Goal: Information Seeking & Learning: Find specific fact

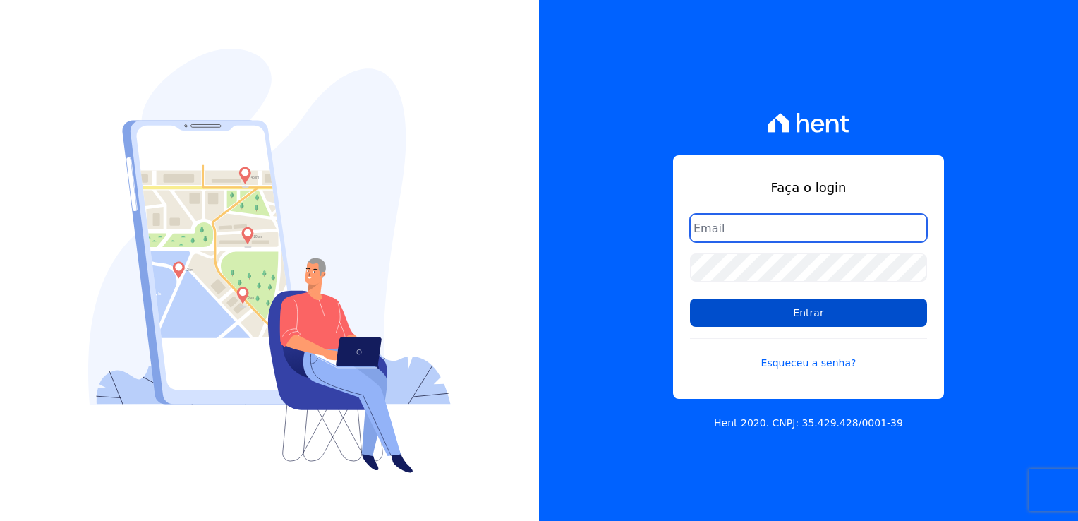
type input "[EMAIL_ADDRESS][DOMAIN_NAME]"
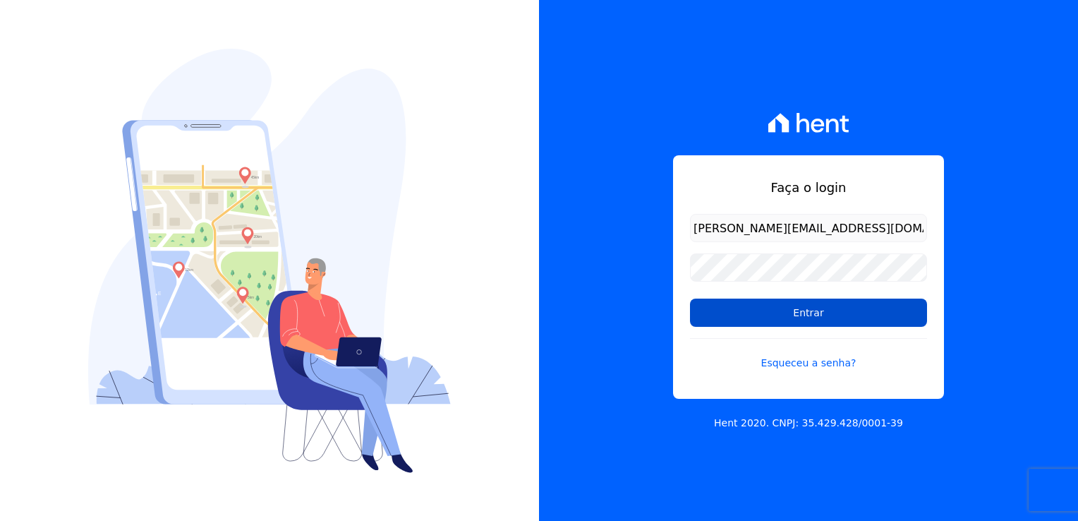
click at [830, 308] on input "Entrar" at bounding box center [808, 312] width 237 height 28
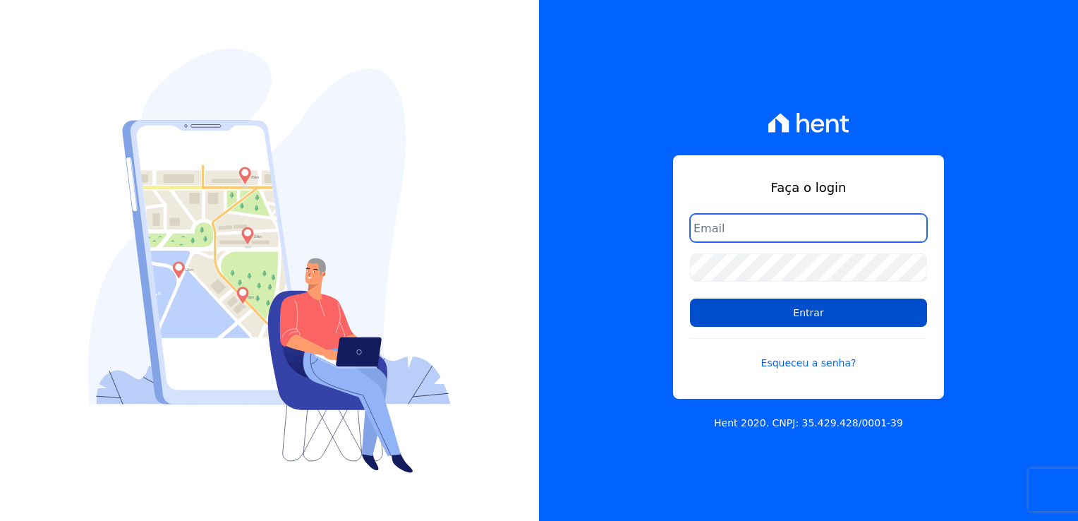
type input "[EMAIL_ADDRESS][DOMAIN_NAME]"
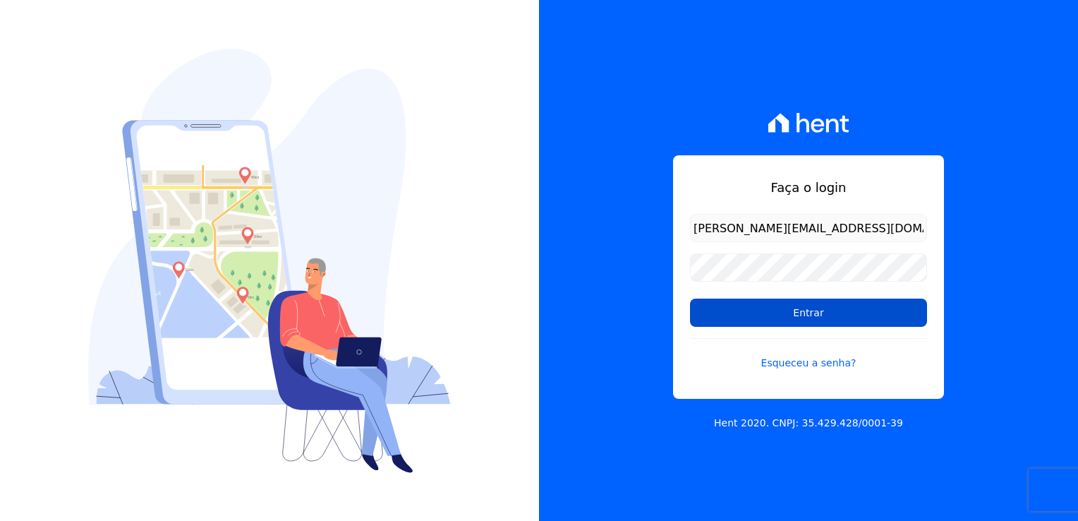
click at [789, 315] on input "Entrar" at bounding box center [808, 312] width 237 height 28
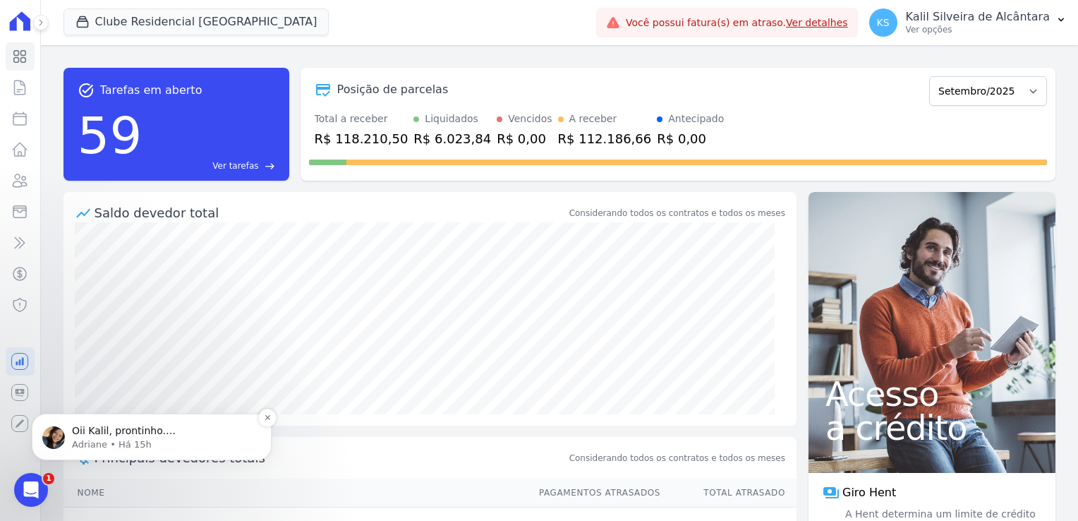
click at [164, 439] on p "Adriane • Há 15h" at bounding box center [163, 444] width 182 height 13
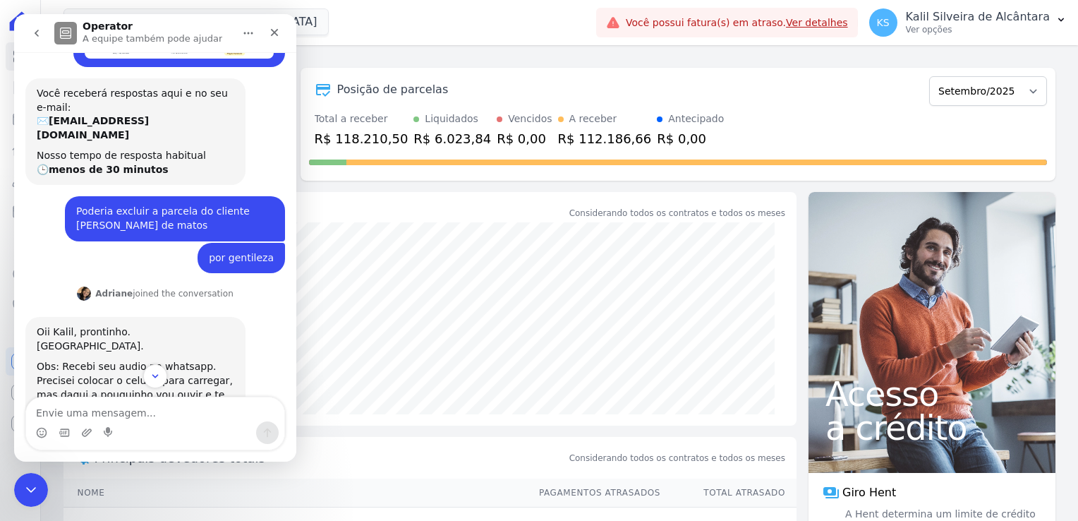
scroll to position [45, 0]
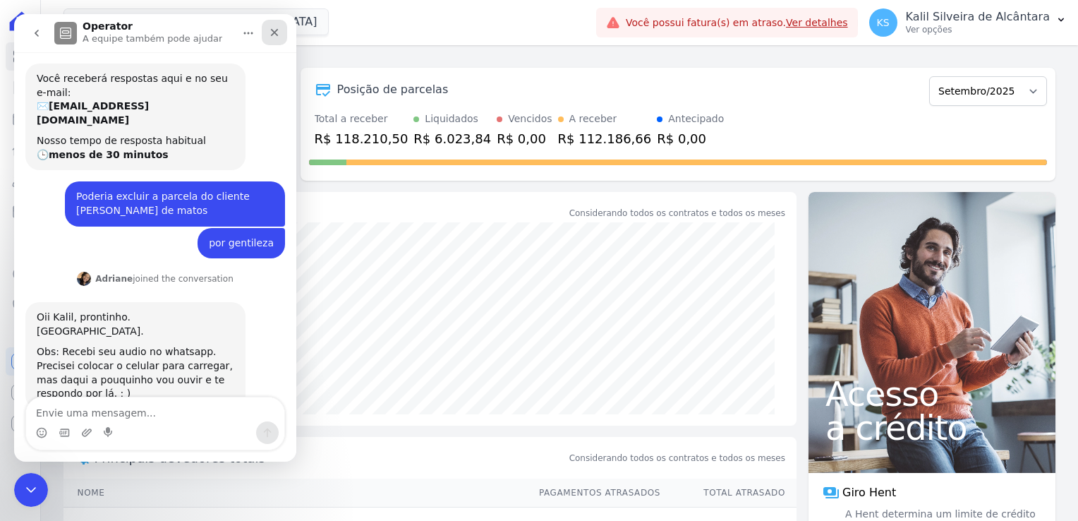
click at [274, 32] on icon "Fechar" at bounding box center [275, 33] width 8 height 8
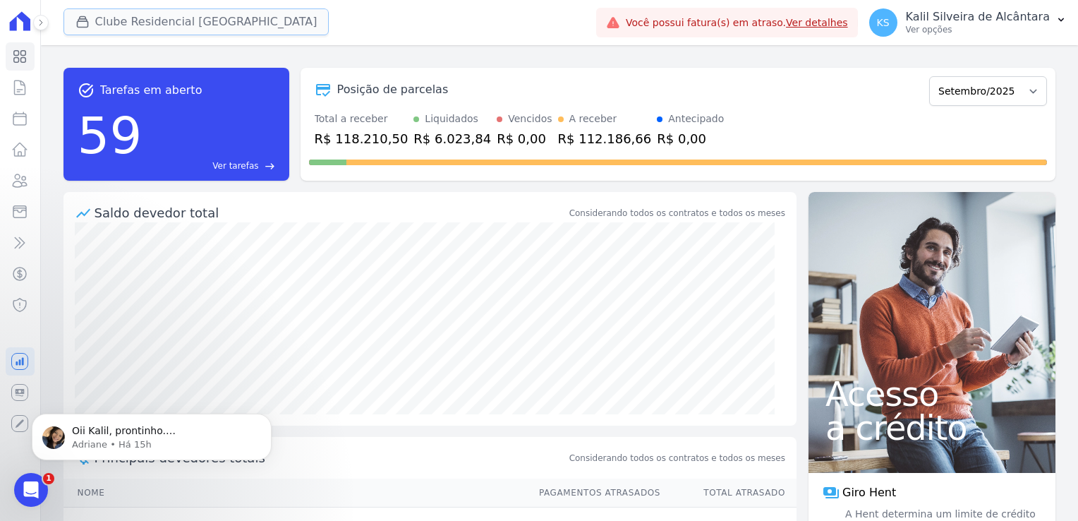
click at [194, 35] on button "Clube Residencial [GEOGRAPHIC_DATA]" at bounding box center [196, 21] width 266 height 27
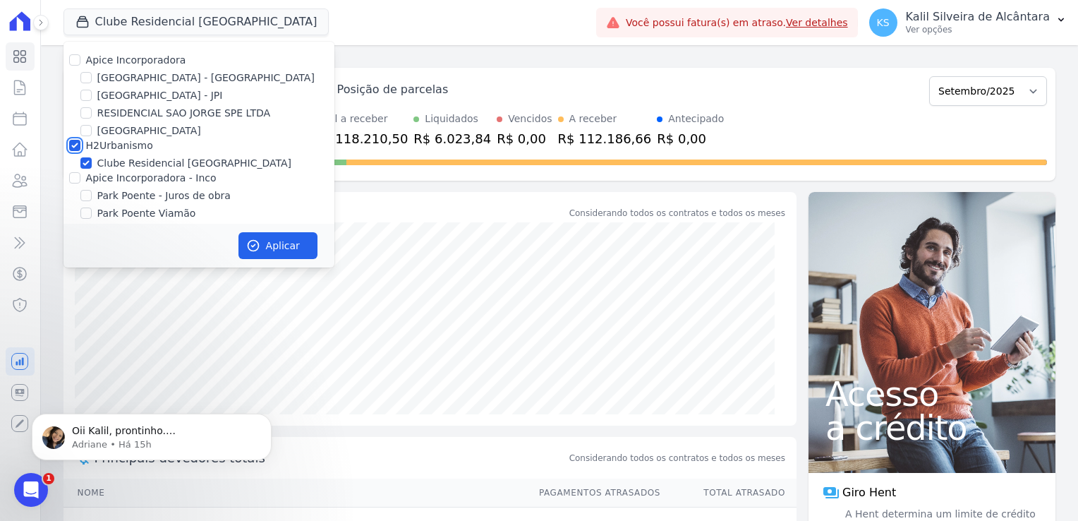
click at [73, 148] on input "H2Urbanismo" at bounding box center [74, 145] width 11 height 11
checkbox input "false"
click at [87, 78] on input "[GEOGRAPHIC_DATA] - [GEOGRAPHIC_DATA]" at bounding box center [85, 77] width 11 height 11
checkbox input "true"
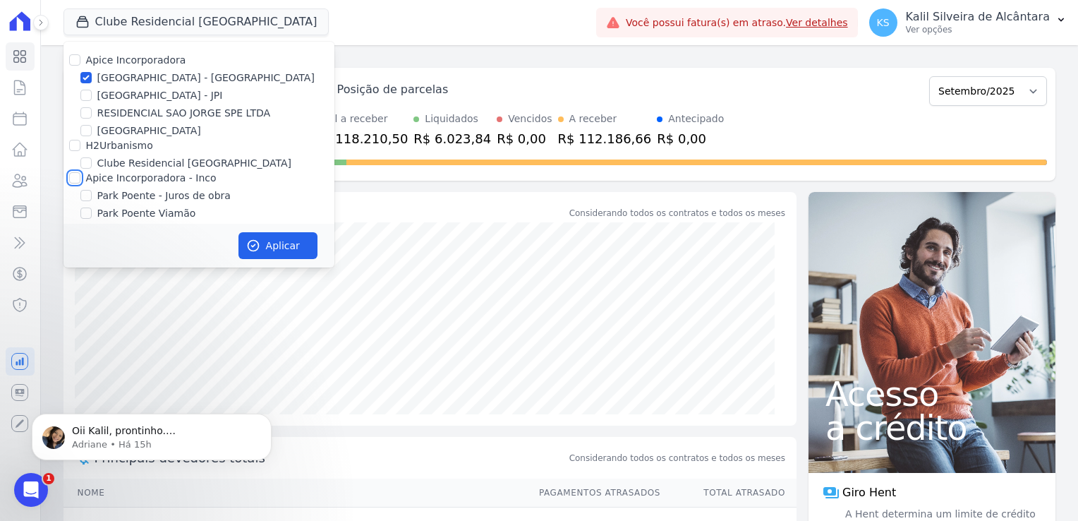
click at [78, 178] on input "Apice Incorporadora - Inco" at bounding box center [74, 177] width 11 height 11
checkbox input "true"
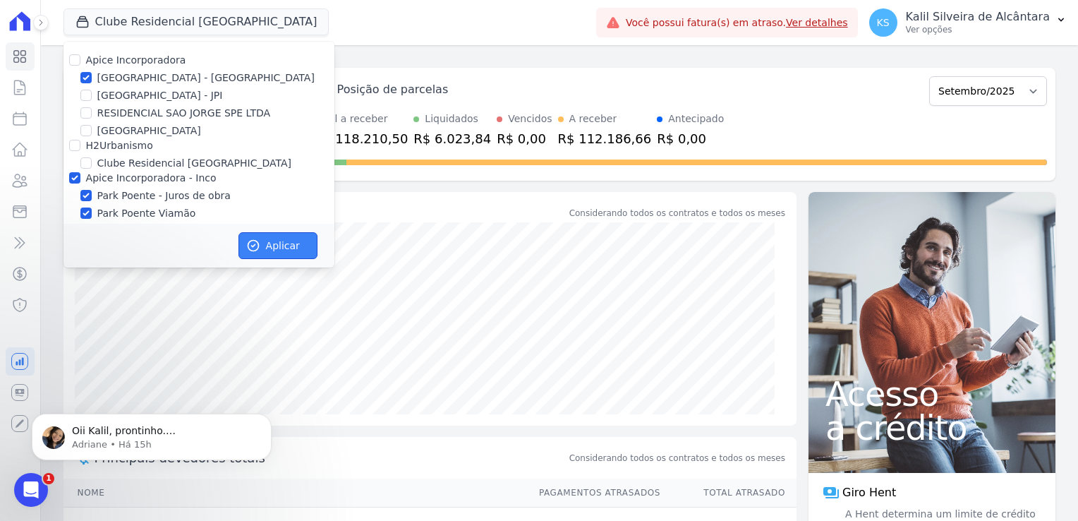
click at [268, 240] on button "Aplicar" at bounding box center [277, 245] width 79 height 27
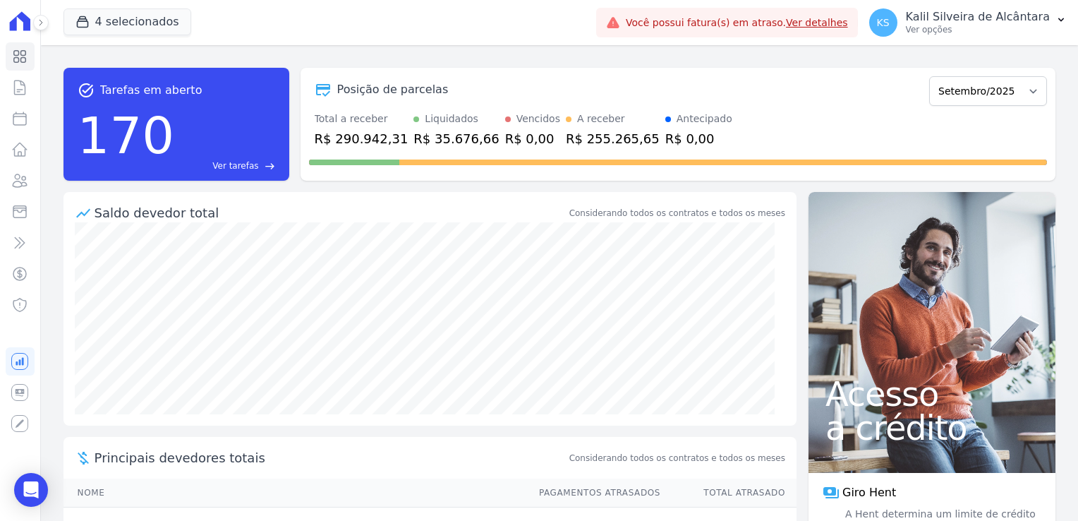
click at [351, 473] on div "Principais devedores totais Considerando todos os contratos e todos os meses" at bounding box center [429, 458] width 733 height 42
click at [23, 182] on icon at bounding box center [20, 180] width 14 height 13
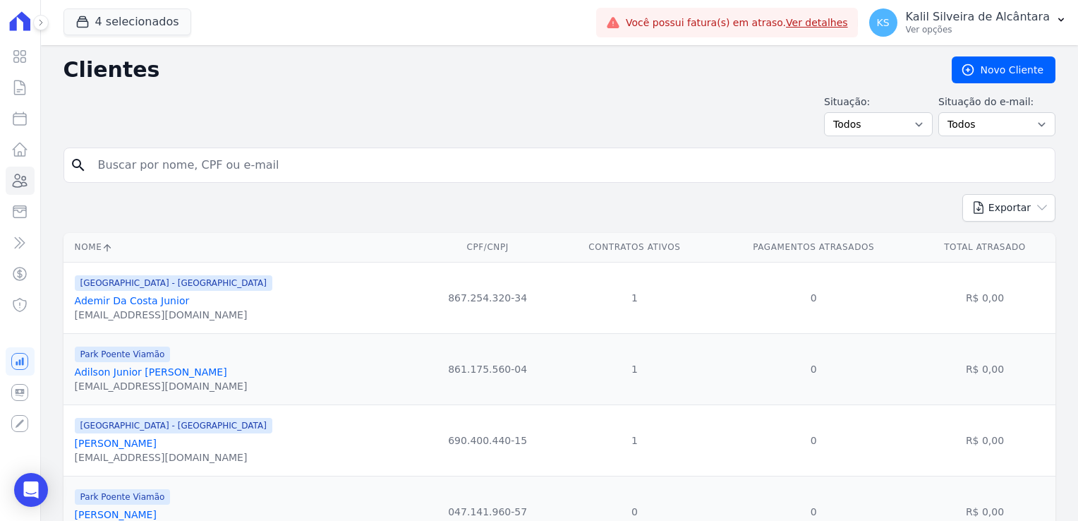
click at [133, 154] on input "search" at bounding box center [569, 165] width 959 height 28
type input "andreia"
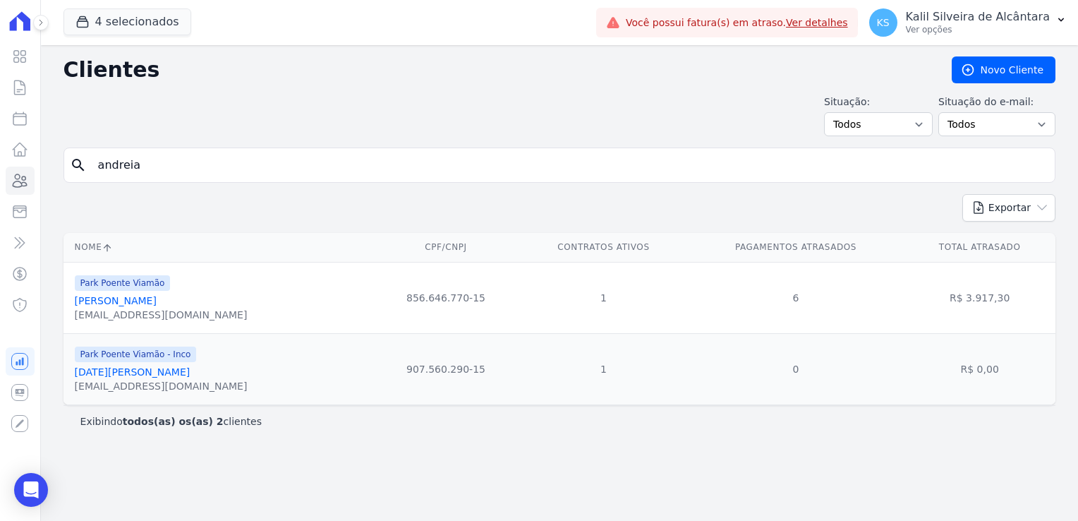
click at [133, 303] on link "Andreia Vargas Welter" at bounding box center [116, 300] width 82 height 11
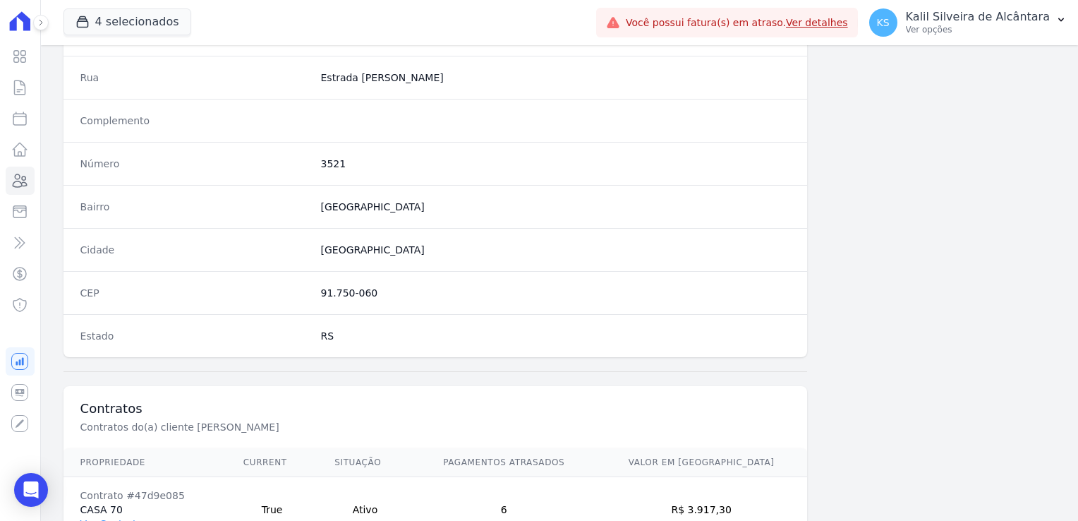
scroll to position [794, 0]
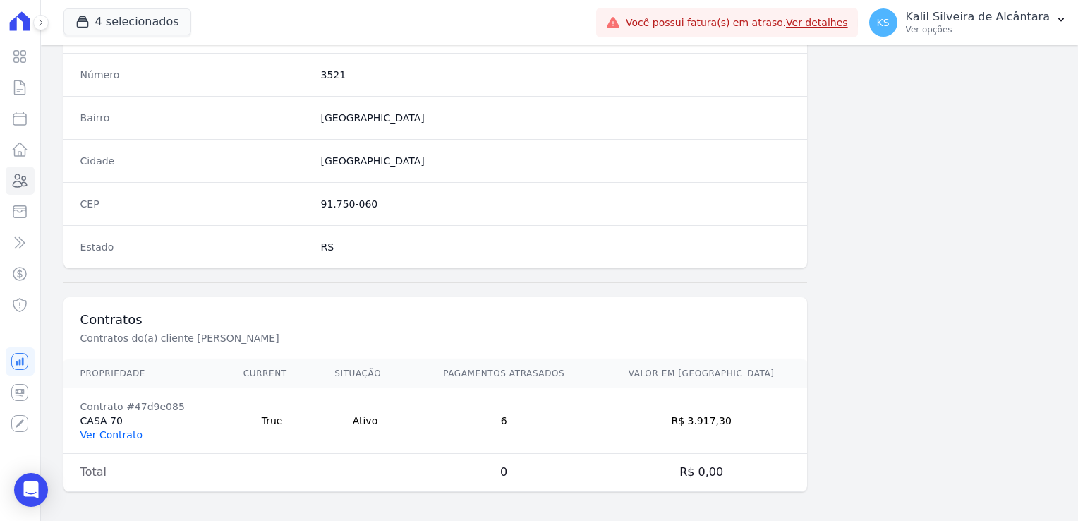
click at [127, 429] on link "Ver Contrato" at bounding box center [111, 434] width 62 height 11
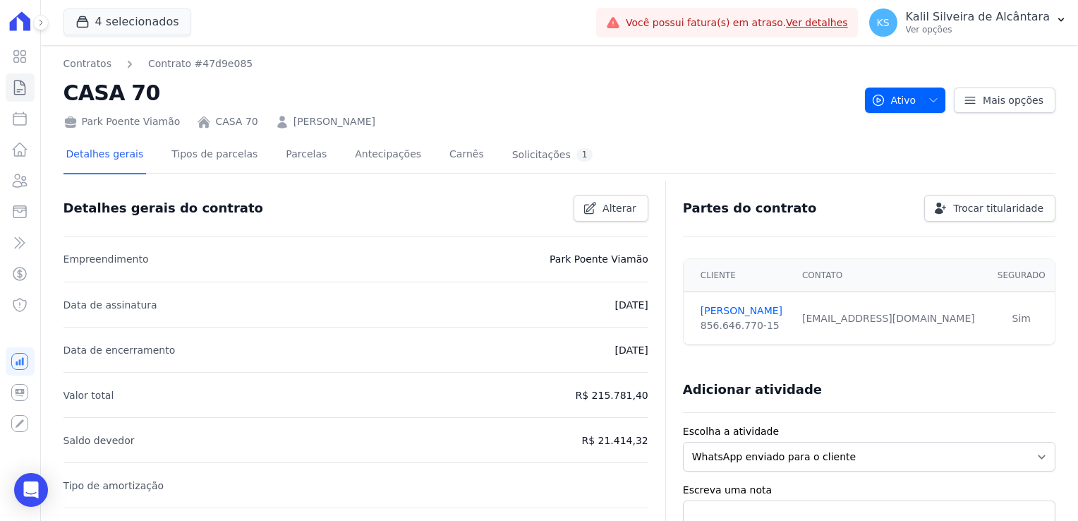
click at [318, 122] on link "ANDREIA VARGAS WELTER" at bounding box center [334, 121] width 82 height 15
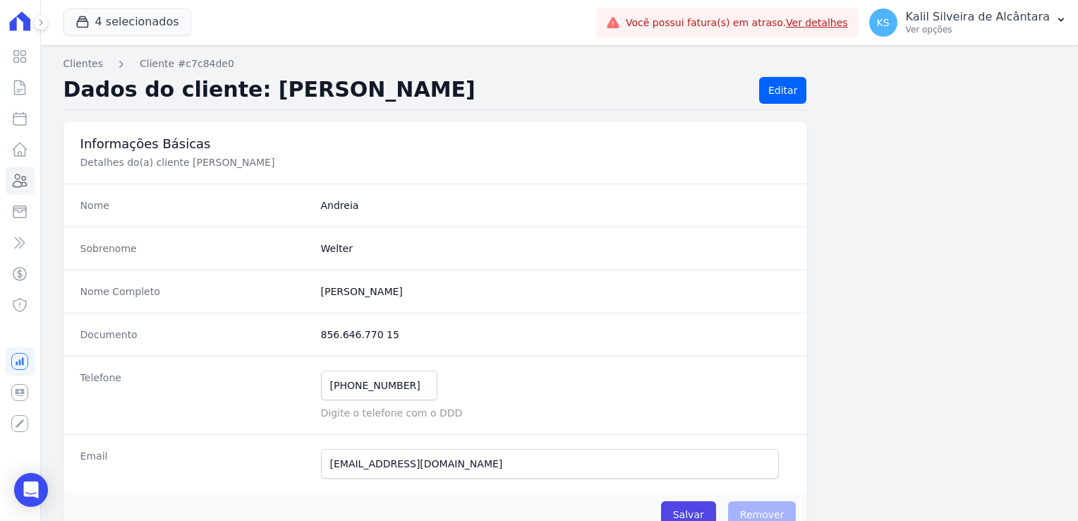
drag, startPoint x: 317, startPoint y: 336, endPoint x: 387, endPoint y: 334, distance: 69.2
click at [387, 334] on dd "856.646.770 15" at bounding box center [556, 334] width 470 height 14
drag, startPoint x: 387, startPoint y: 334, endPoint x: 370, endPoint y: 332, distance: 17.2
copy dd "856.646.770 15"
click at [25, 184] on icon at bounding box center [19, 180] width 17 height 17
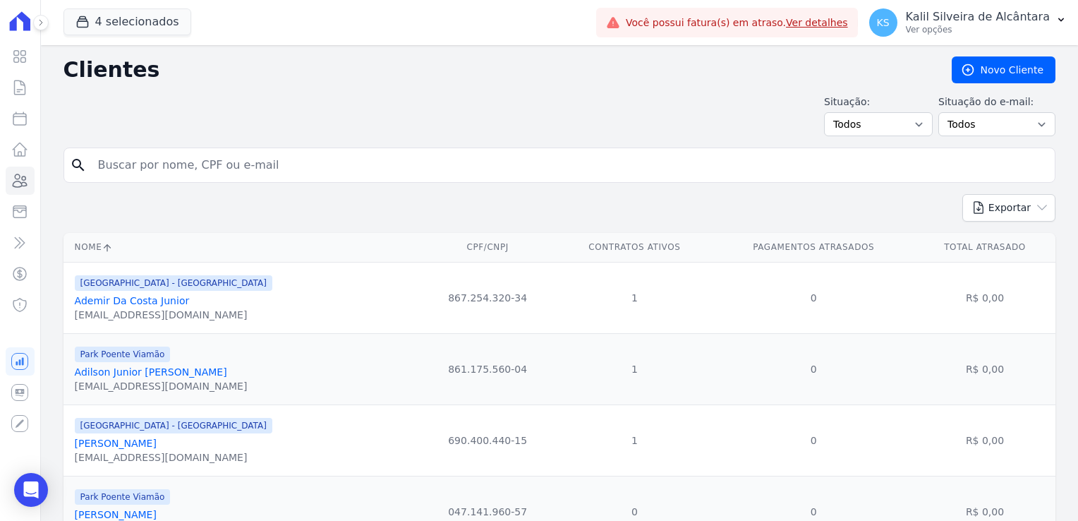
click at [142, 164] on input "search" at bounding box center [569, 165] width 959 height 28
paste input "Fabiane"
click at [142, 164] on input "Fabiane" at bounding box center [569, 165] width 959 height 28
type input "Fabiane"
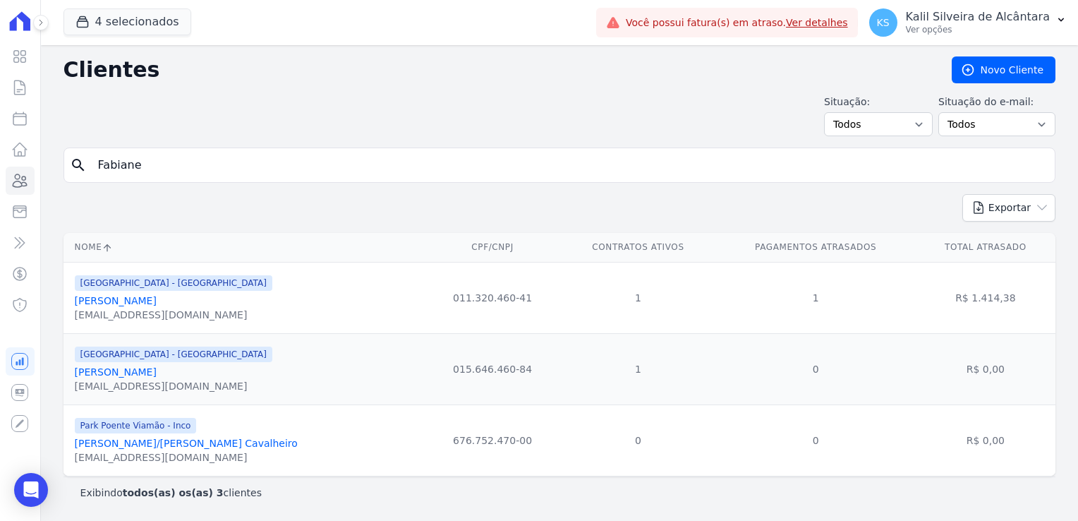
click at [121, 304] on link "Fabiane Tasso Silva" at bounding box center [116, 300] width 82 height 11
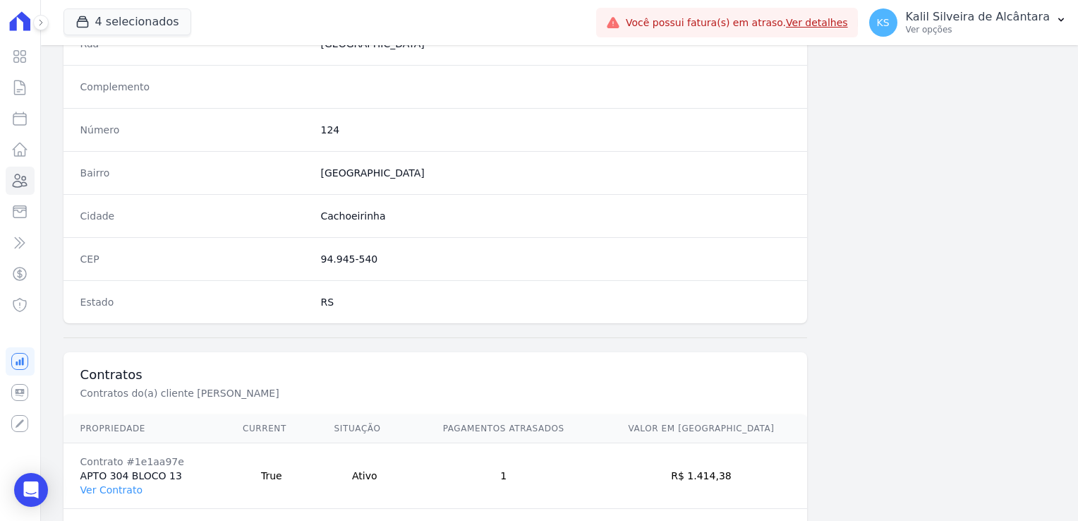
scroll to position [794, 0]
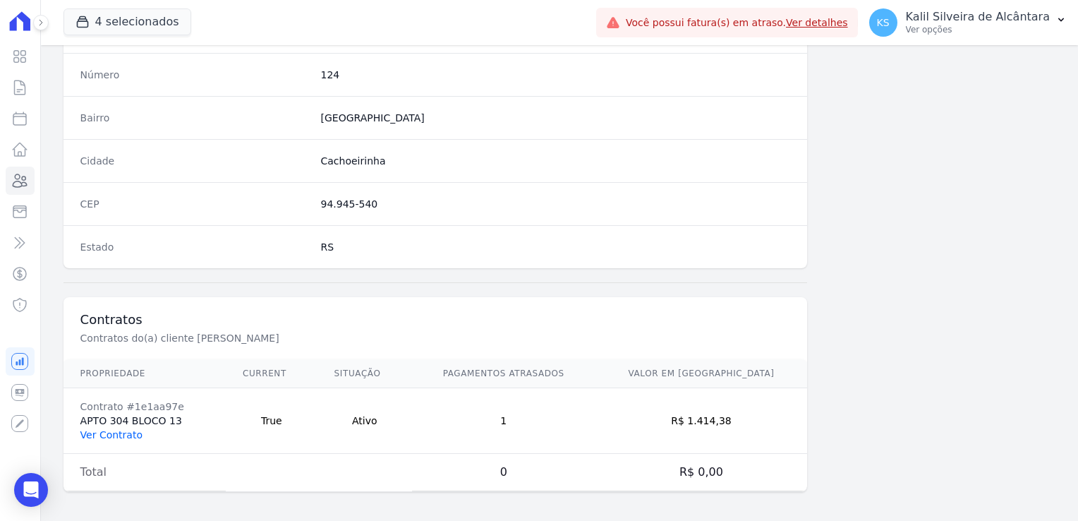
click at [134, 430] on link "Ver Contrato" at bounding box center [111, 434] width 62 height 11
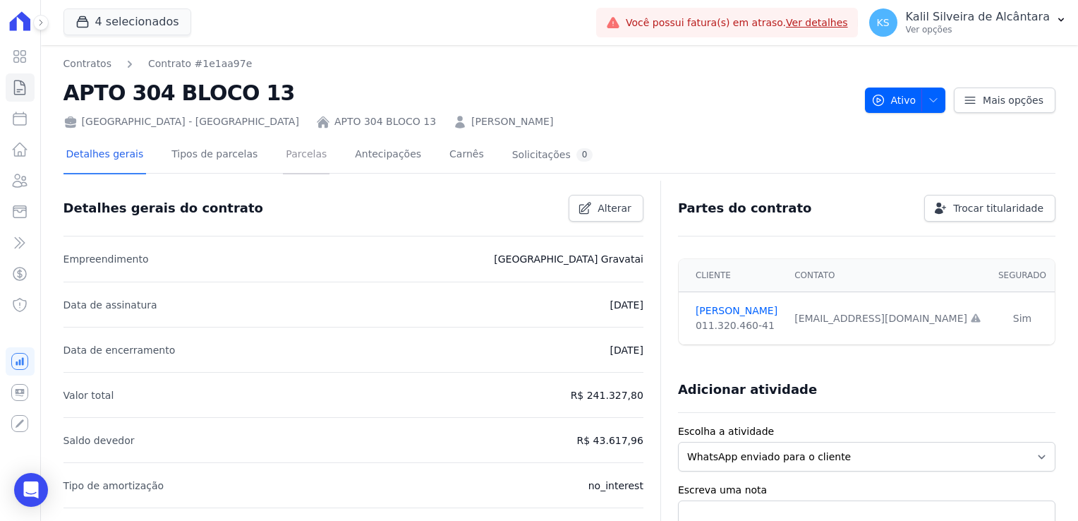
click at [291, 150] on link "Parcelas" at bounding box center [306, 155] width 47 height 37
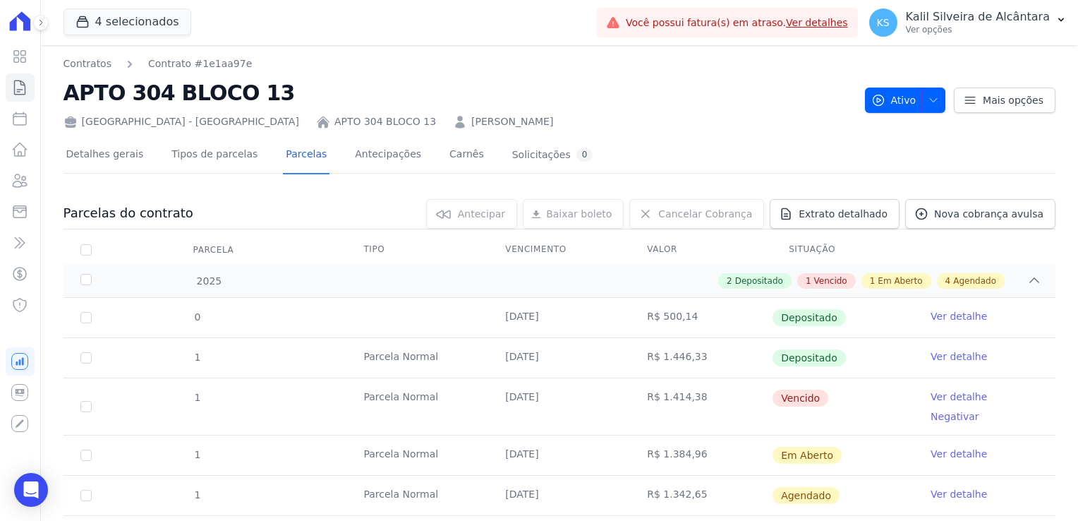
click at [471, 124] on link "FABIANE TASSO SILVA" at bounding box center [512, 121] width 82 height 15
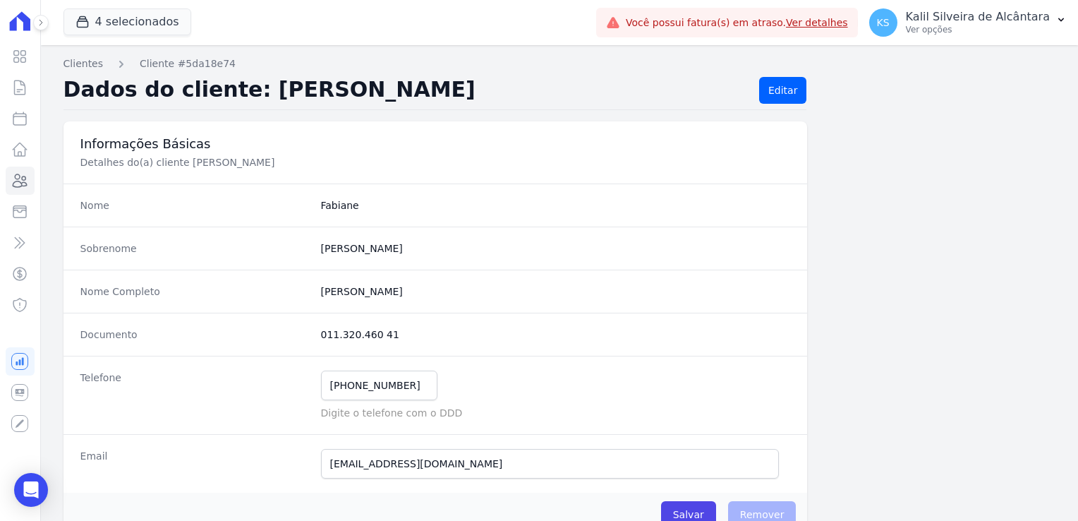
drag, startPoint x: 388, startPoint y: 334, endPoint x: 319, endPoint y: 332, distance: 69.2
click at [321, 332] on dd "011.320.460 41" at bounding box center [556, 334] width 470 height 14
copy dd "011.320.460 41"
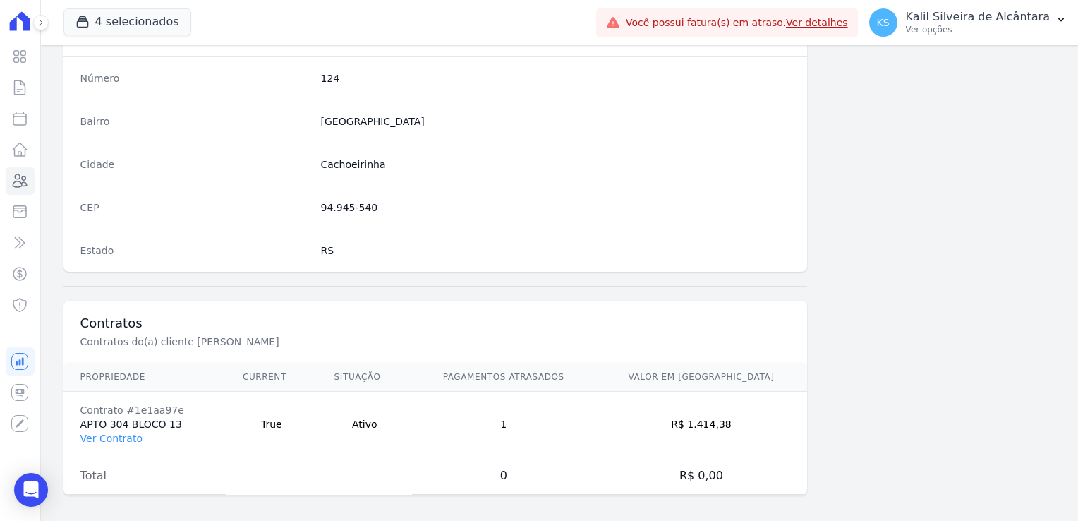
scroll to position [794, 0]
drag, startPoint x: 733, startPoint y: 419, endPoint x: 711, endPoint y: 419, distance: 21.9
click at [711, 419] on td "R$ 1.414,38" at bounding box center [701, 421] width 212 height 66
copy td "1.414,38"
drag, startPoint x: 176, startPoint y: 405, endPoint x: 119, endPoint y: 394, distance: 58.2
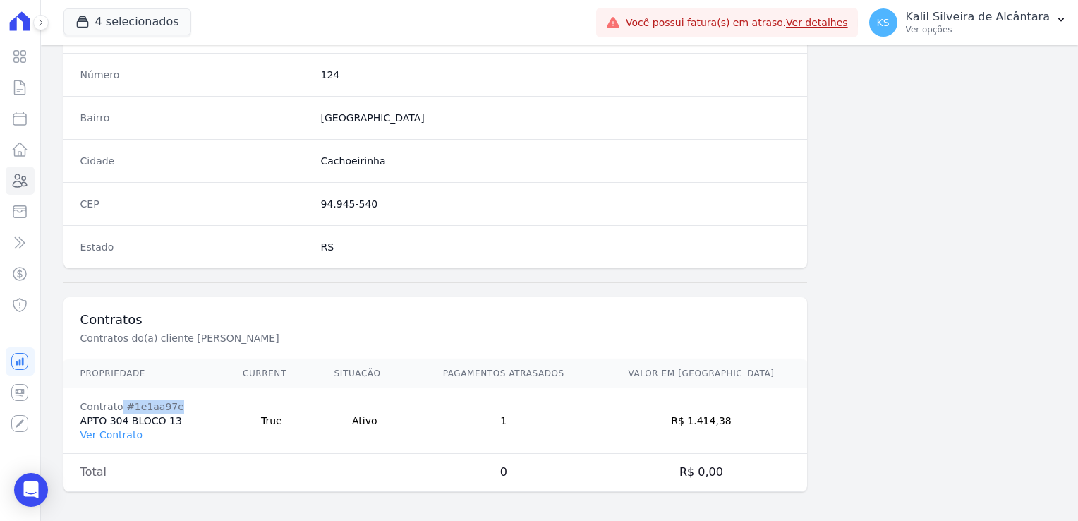
click at [119, 394] on td "Contrato #1e1aa97e APTO 304 BLOCO 13 Ver Contrato" at bounding box center [144, 421] width 162 height 66
copy div "#1e1aa97e"
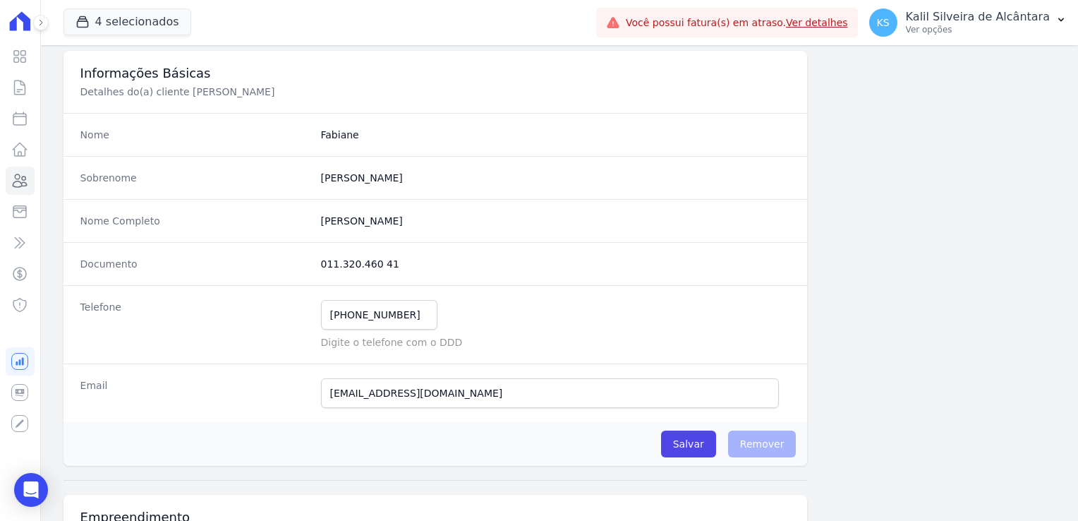
scroll to position [0, 0]
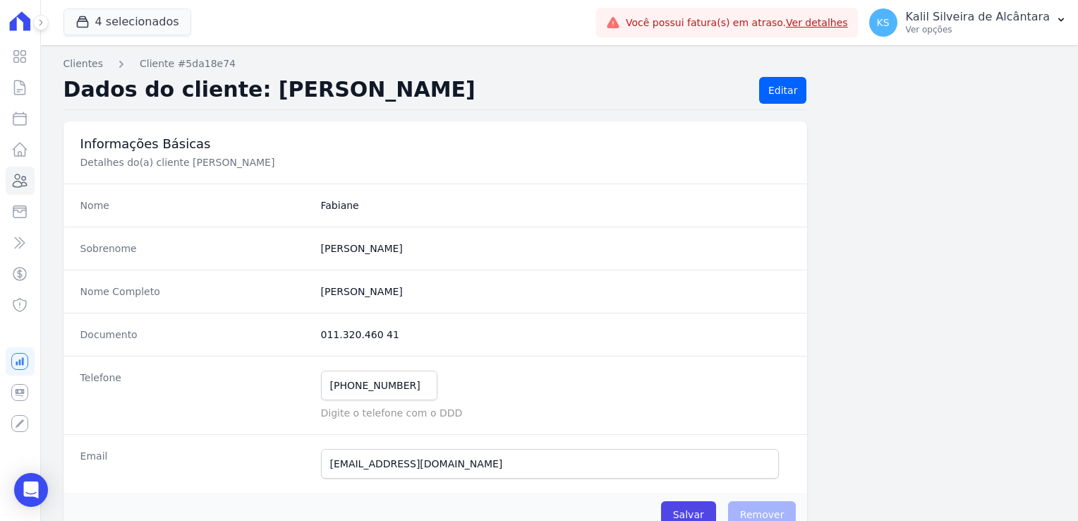
drag, startPoint x: 396, startPoint y: 293, endPoint x: 328, endPoint y: 296, distance: 68.5
click at [328, 296] on completo "Fabiane Tasso Silva" at bounding box center [556, 291] width 470 height 14
drag, startPoint x: 328, startPoint y: 296, endPoint x: 408, endPoint y: 294, distance: 79.7
click at [408, 294] on completo "Fabiane Tasso Silva" at bounding box center [556, 291] width 470 height 14
drag, startPoint x: 398, startPoint y: 289, endPoint x: 293, endPoint y: 282, distance: 104.6
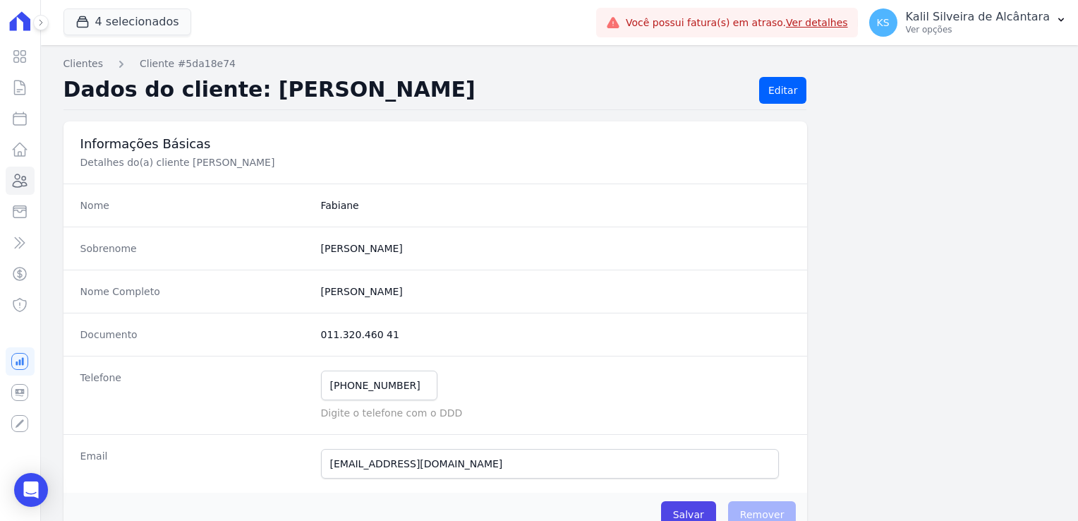
click at [293, 282] on div "Nome Completo Fabiane Tasso Silva" at bounding box center [435, 290] width 744 height 43
copy div "Fabiane Tasso Silva"
click at [193, 63] on link "Cliente #5da18e74" at bounding box center [188, 63] width 96 height 15
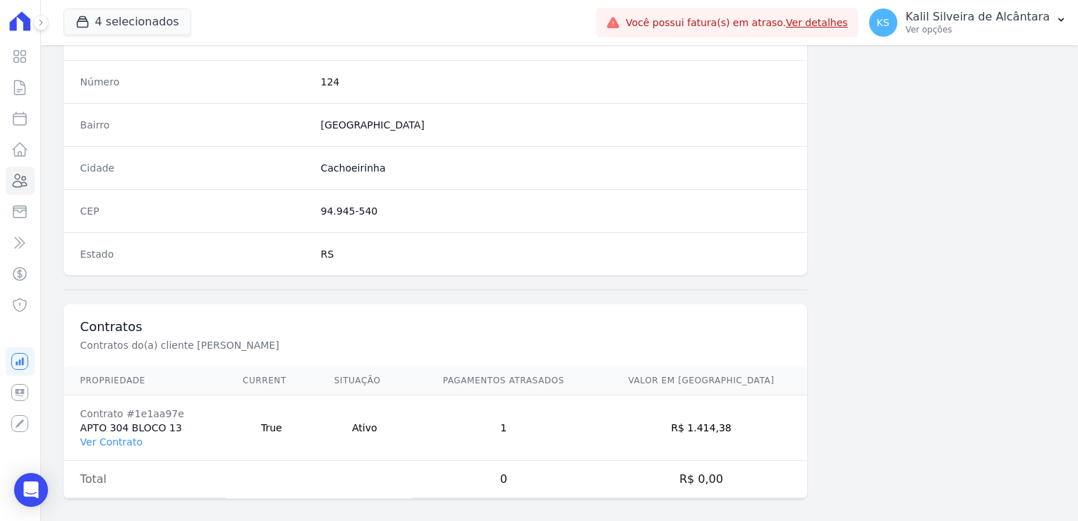
scroll to position [794, 0]
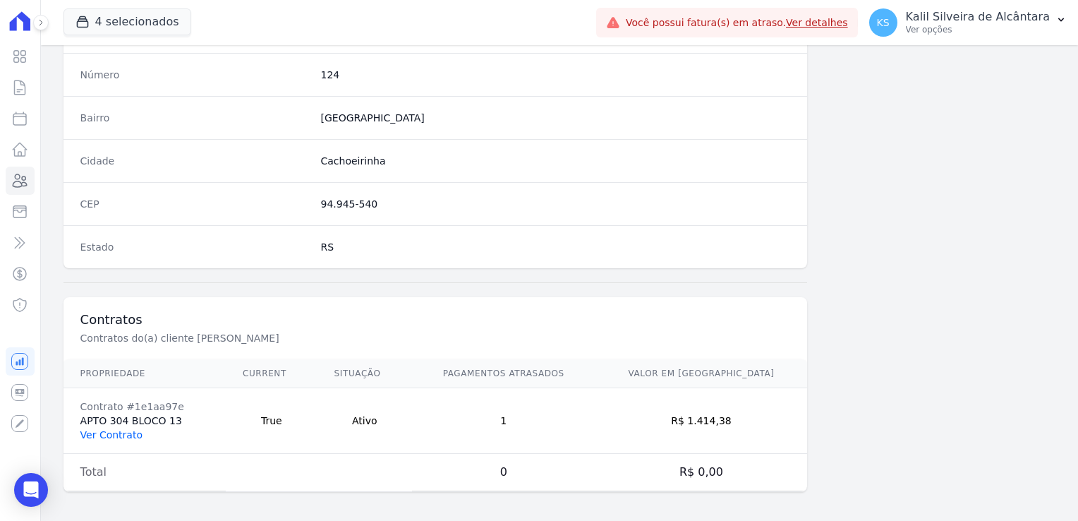
click at [120, 430] on link "Ver Contrato" at bounding box center [111, 434] width 62 height 11
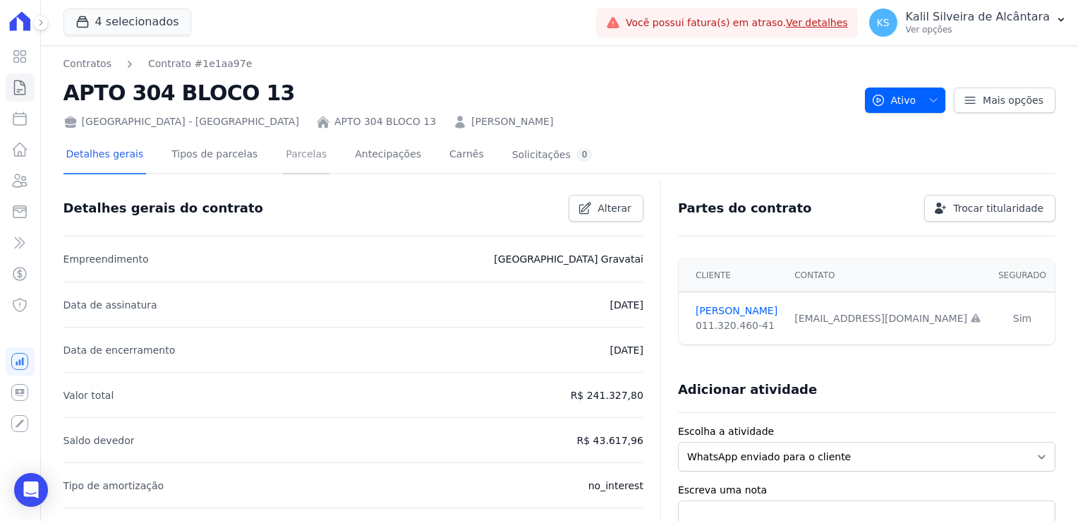
click at [283, 156] on link "Parcelas" at bounding box center [306, 155] width 47 height 37
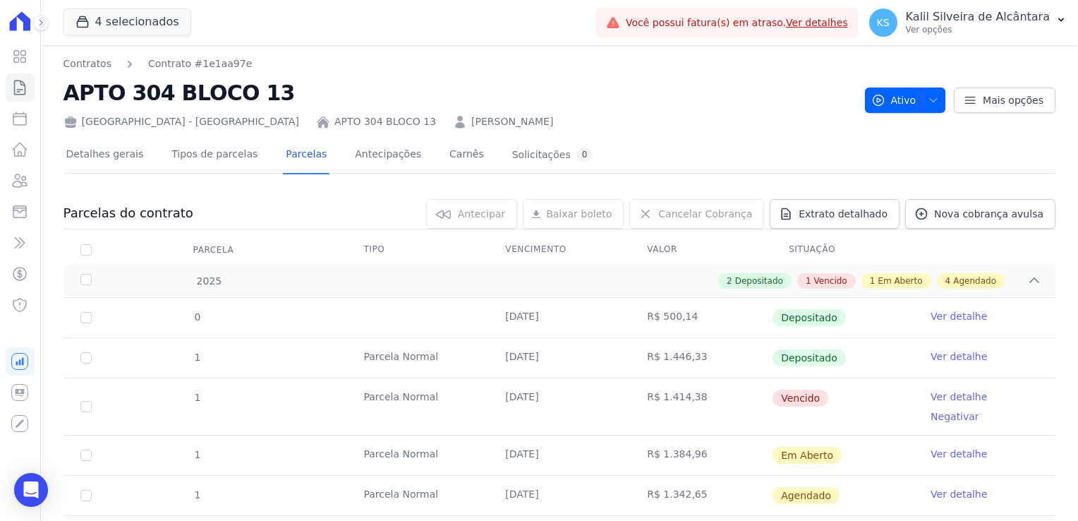
click at [471, 126] on link "FABIANE TASSO SILVA" at bounding box center [512, 121] width 82 height 15
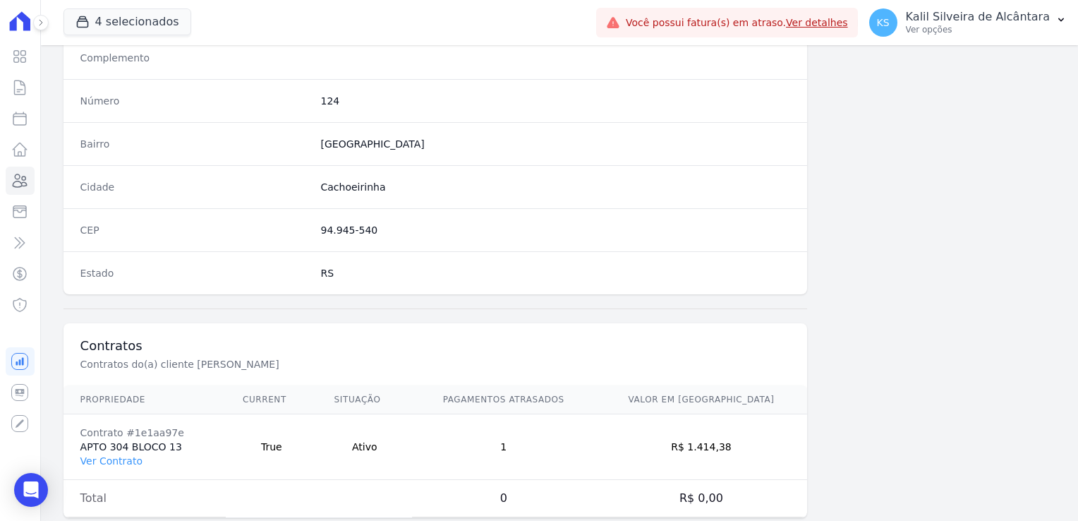
scroll to position [794, 0]
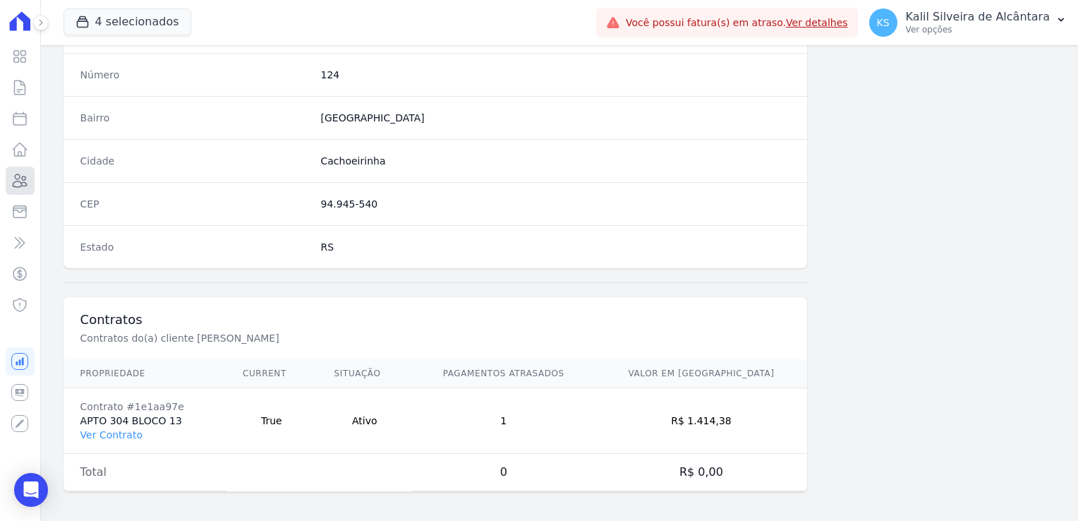
click at [23, 186] on icon at bounding box center [20, 180] width 14 height 13
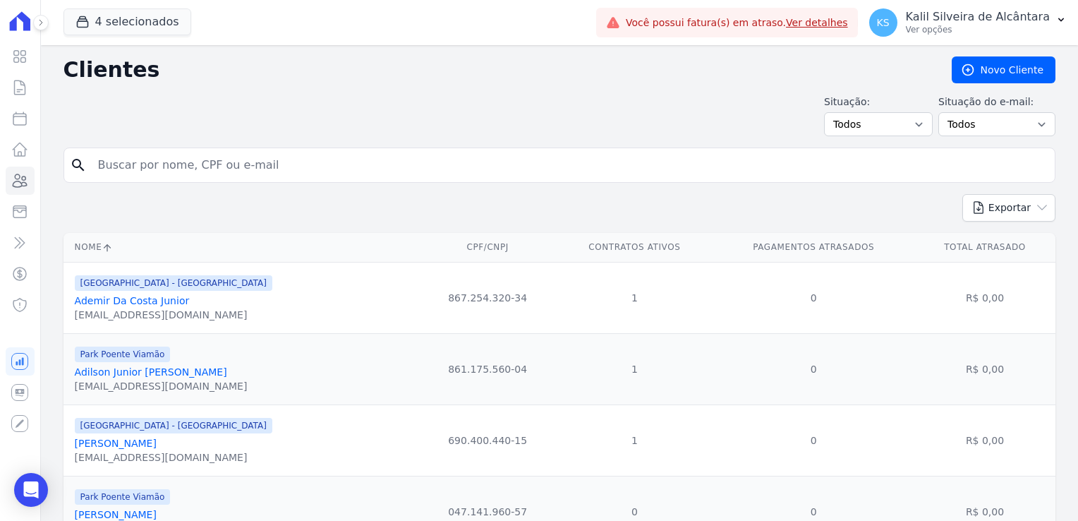
click at [147, 169] on input "search" at bounding box center [569, 165] width 959 height 28
type input "juan"
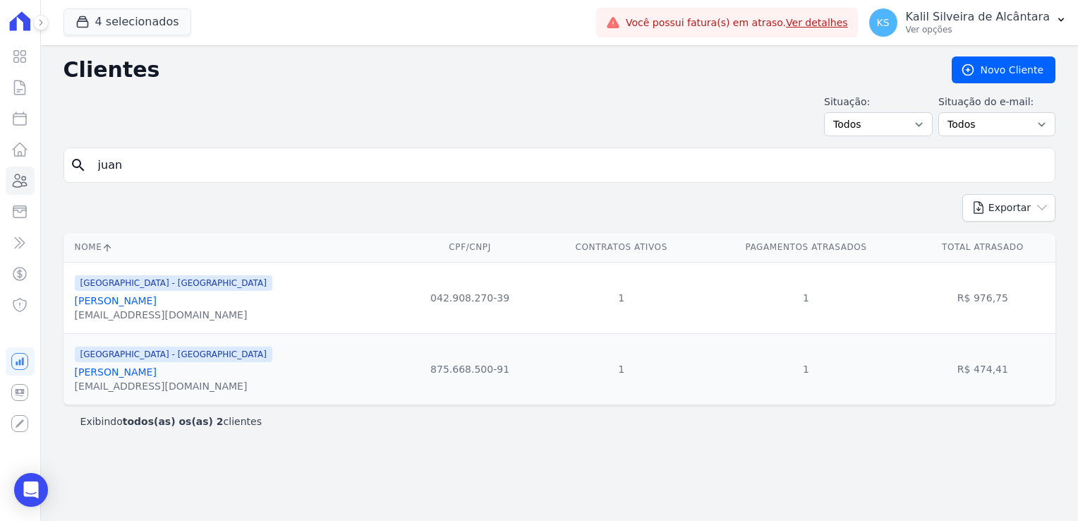
click at [130, 370] on link "Juan Jaques Da Silva Goulart" at bounding box center [116, 371] width 82 height 11
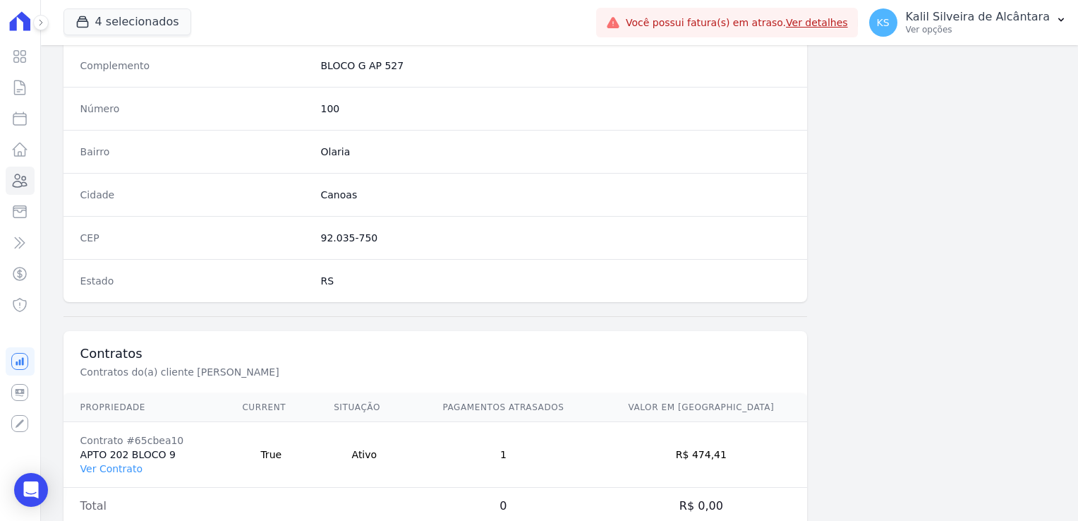
scroll to position [794, 0]
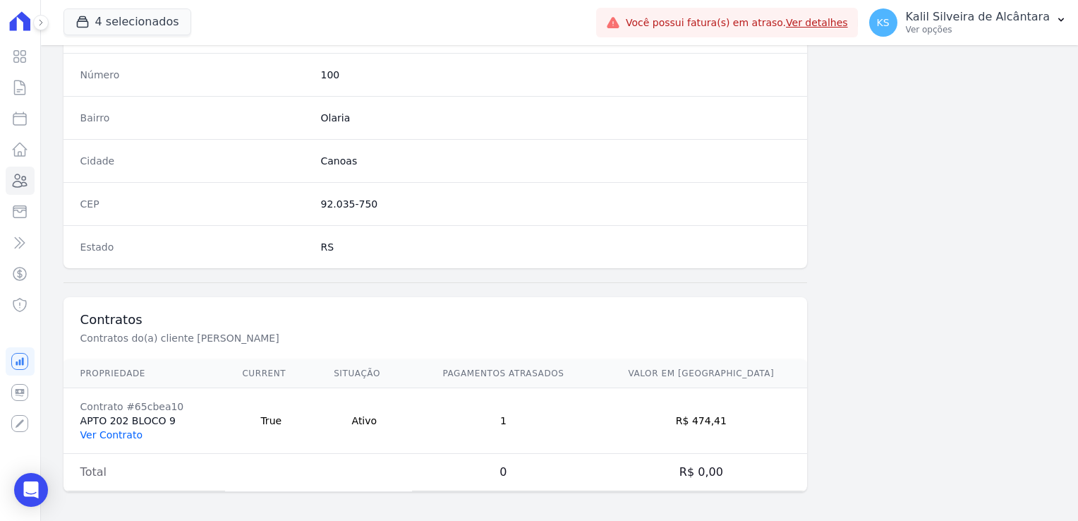
click at [127, 432] on link "Ver Contrato" at bounding box center [111, 434] width 62 height 11
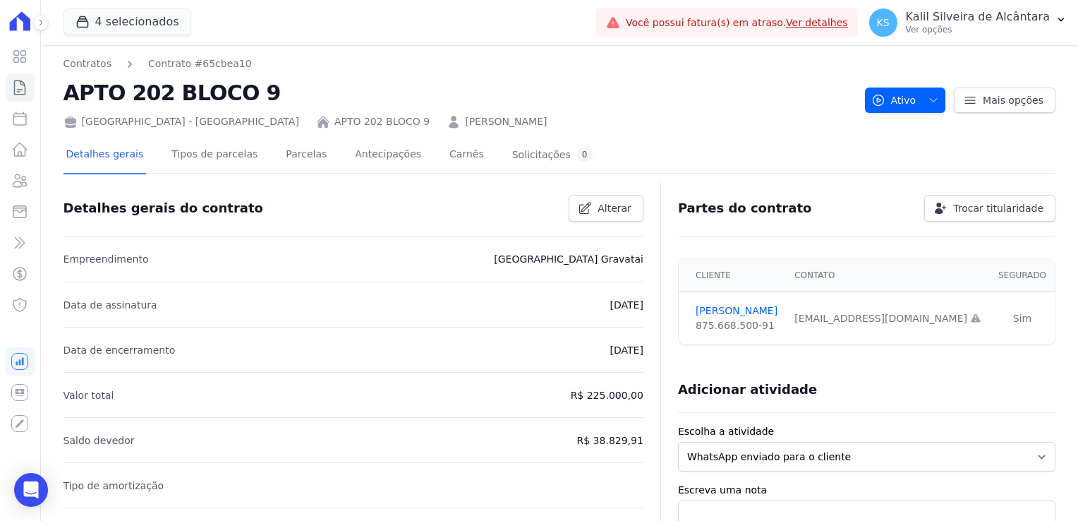
click at [255, 151] on div "Detalhes gerais Tipos de parcelas Parcelas Antecipações Carnês Solicitações 0" at bounding box center [329, 155] width 533 height 37
click at [291, 151] on link "Parcelas" at bounding box center [306, 155] width 47 height 37
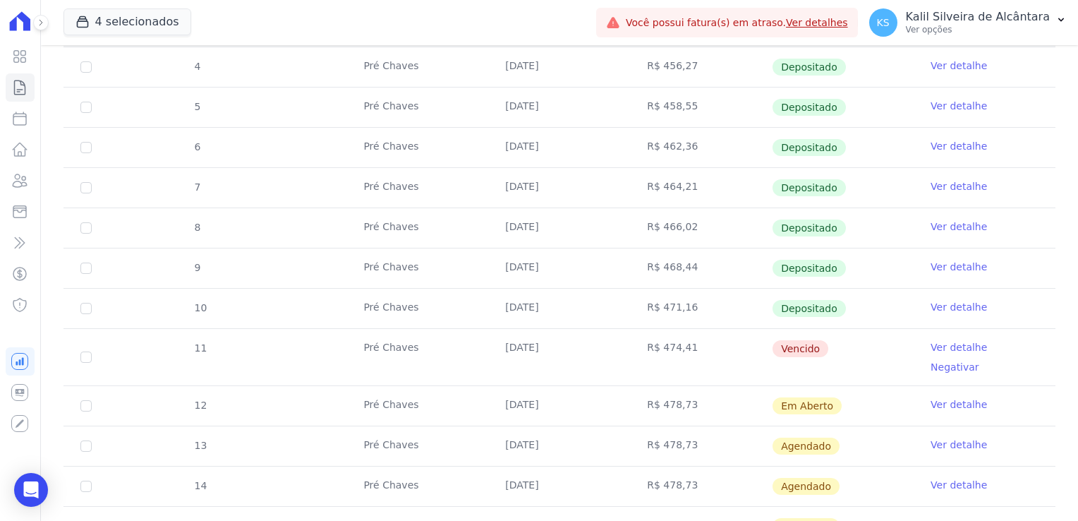
scroll to position [353, 0]
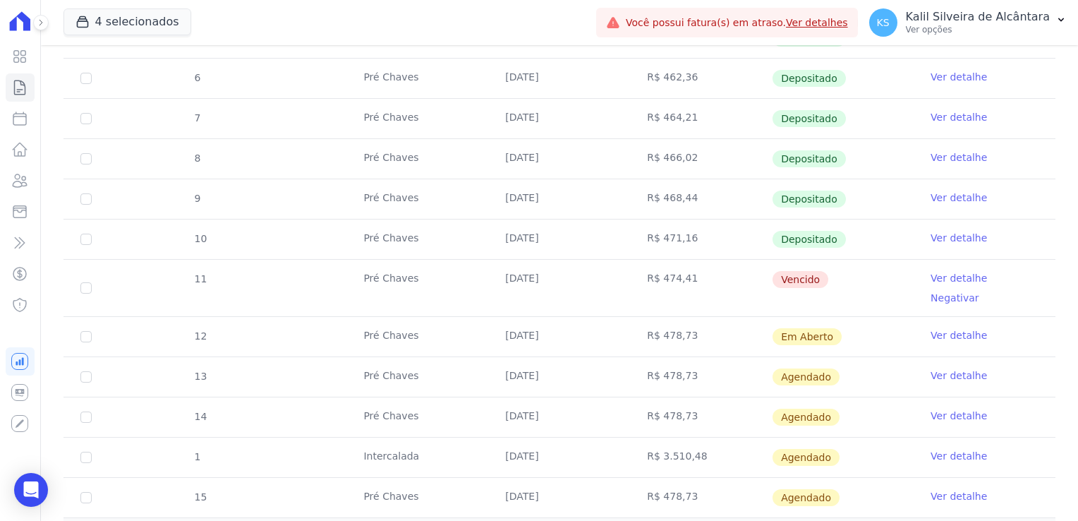
drag, startPoint x: 670, startPoint y: 275, endPoint x: 358, endPoint y: 274, distance: 311.8
click at [358, 274] on tr "11 Pré Chaves 10/08/2025 R$ 474,41 Vencido Ver detalhe Negativar" at bounding box center [559, 287] width 992 height 57
click at [25, 168] on link "Clientes" at bounding box center [20, 180] width 29 height 28
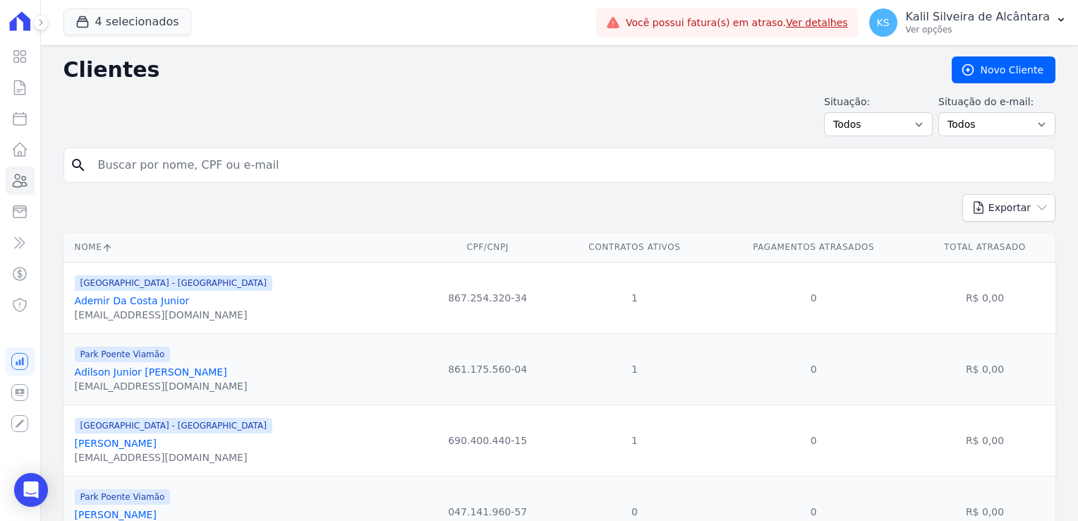
click at [181, 171] on input "search" at bounding box center [569, 165] width 959 height 28
paste input "Lucia Andreia"
type input "Lucia Andreia"
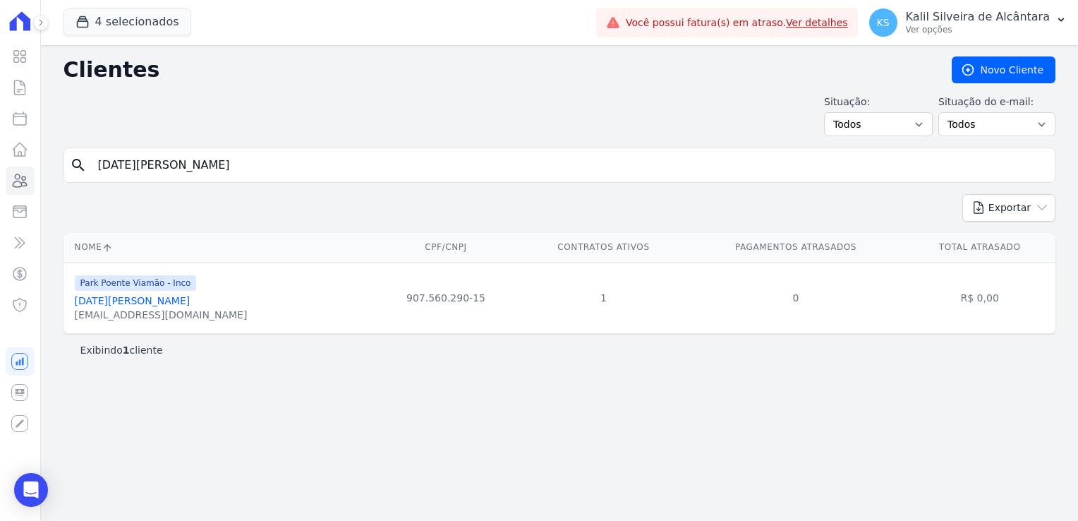
click at [143, 298] on link "Lucia Andreia Silva Da Silva" at bounding box center [133, 300] width 116 height 11
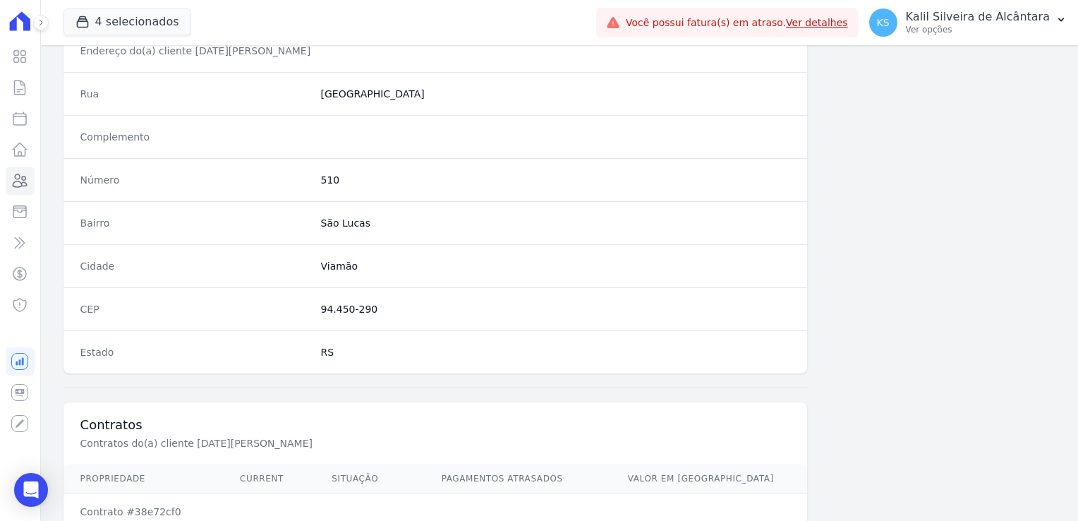
scroll to position [794, 0]
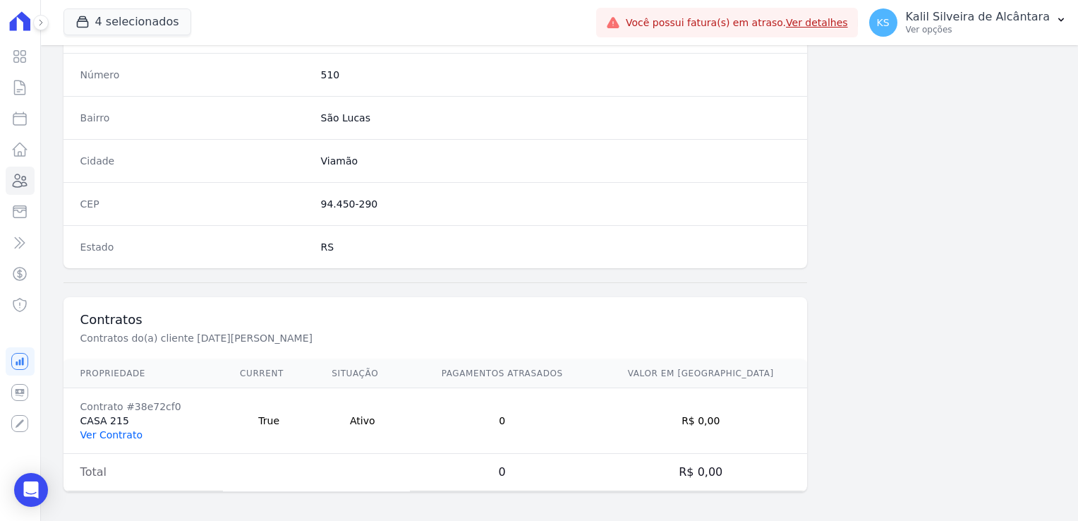
click at [119, 435] on link "Ver Contrato" at bounding box center [111, 434] width 62 height 11
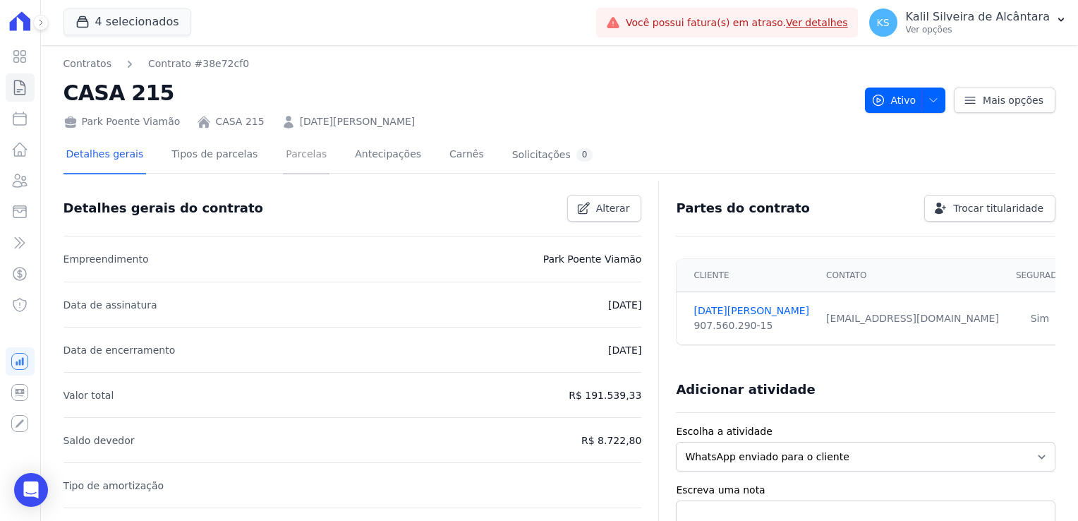
click at [299, 162] on link "Parcelas" at bounding box center [306, 155] width 47 height 37
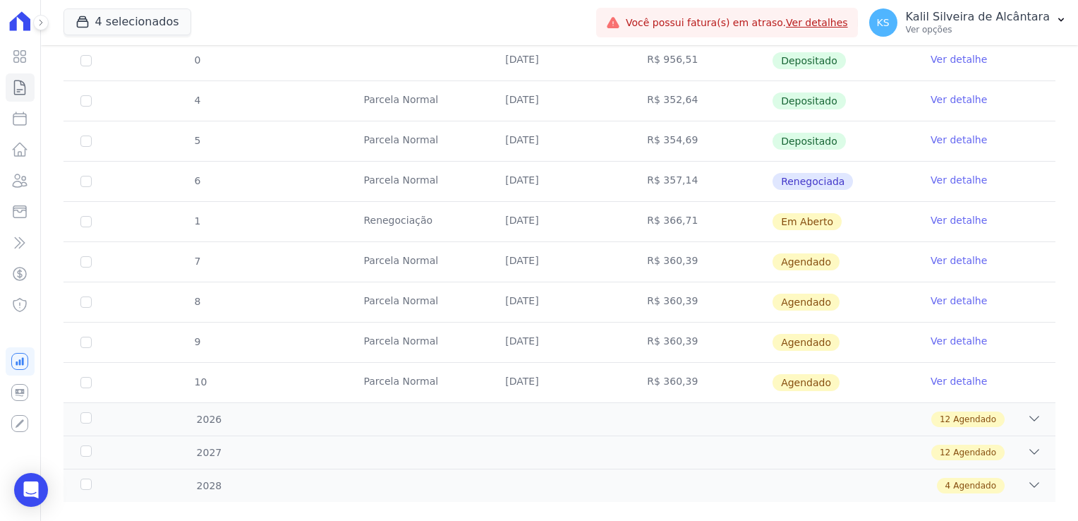
scroll to position [824, 0]
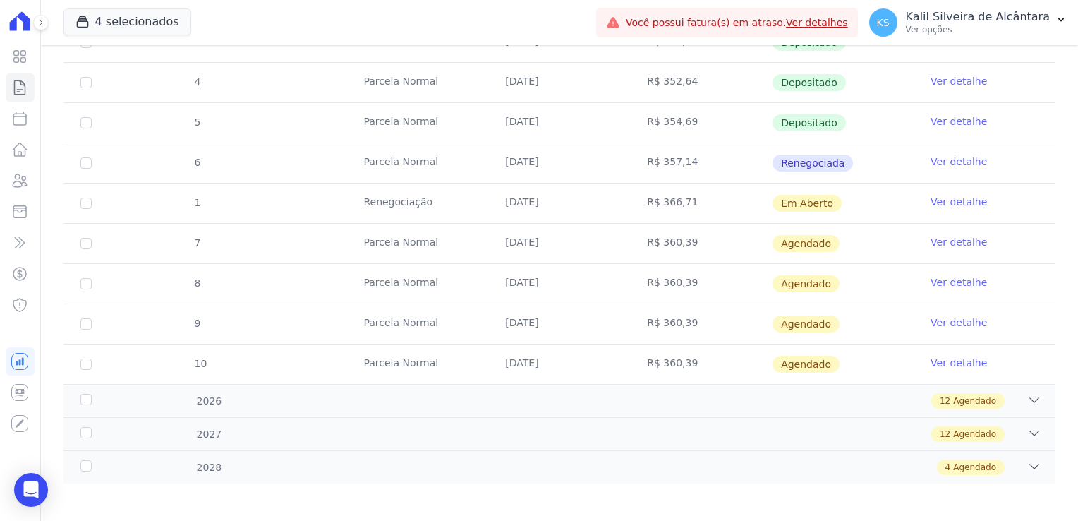
drag, startPoint x: 499, startPoint y: 198, endPoint x: 572, endPoint y: 199, distance: 72.7
click at [572, 199] on td "02/09/2025" at bounding box center [559, 203] width 142 height 40
drag, startPoint x: 572, startPoint y: 199, endPoint x: 569, endPoint y: 230, distance: 31.2
click at [569, 230] on td "25/09/2025" at bounding box center [559, 244] width 142 height 40
click at [23, 186] on icon at bounding box center [20, 180] width 14 height 13
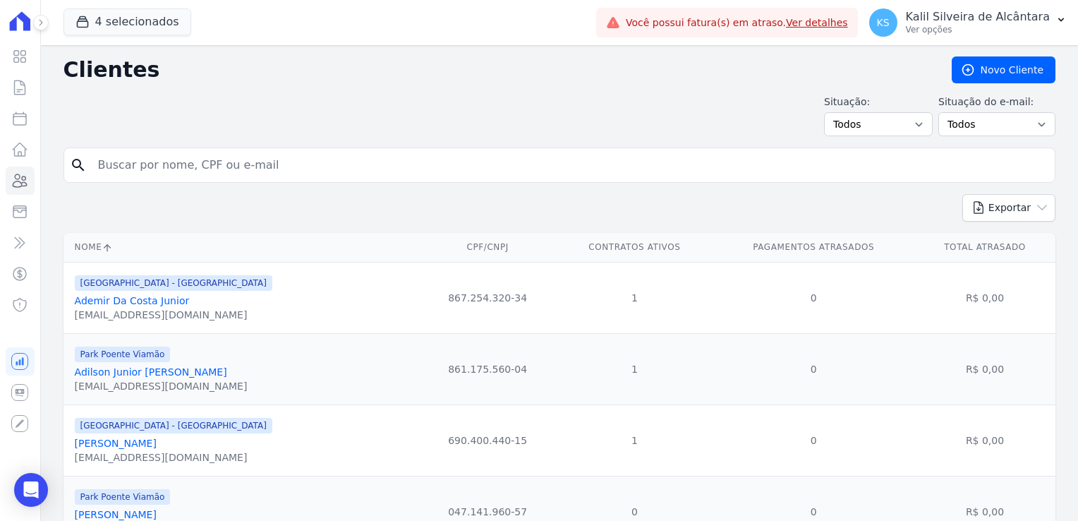
click at [145, 159] on input "search" at bounding box center [569, 165] width 959 height 28
type input "bruno"
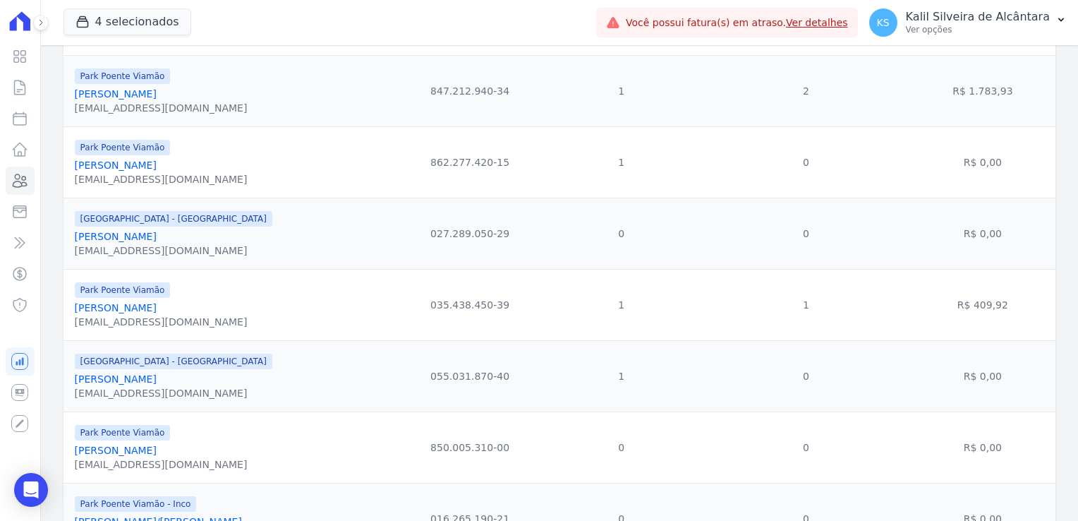
scroll to position [423, 0]
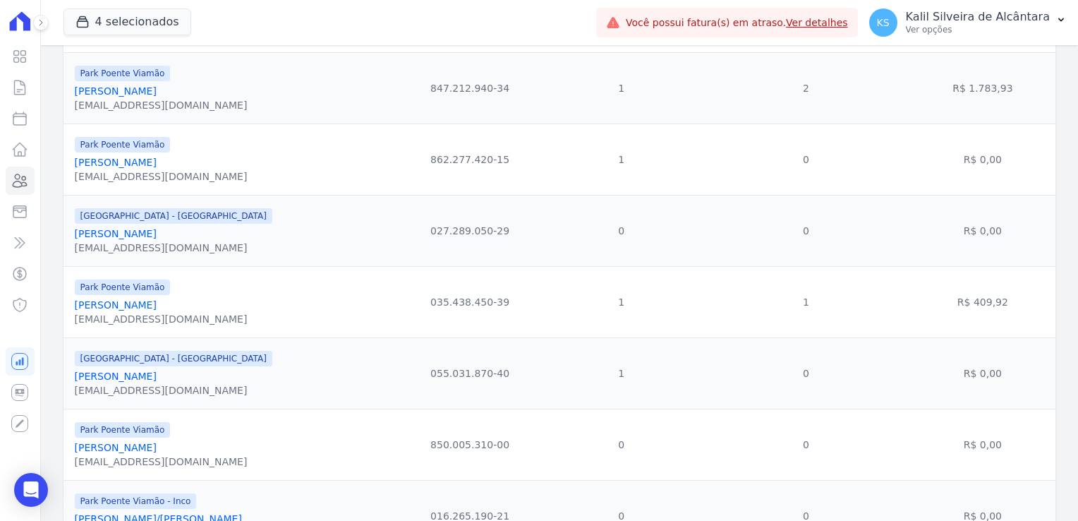
click at [144, 310] on link "Bruno Mansur Gras" at bounding box center [116, 304] width 82 height 11
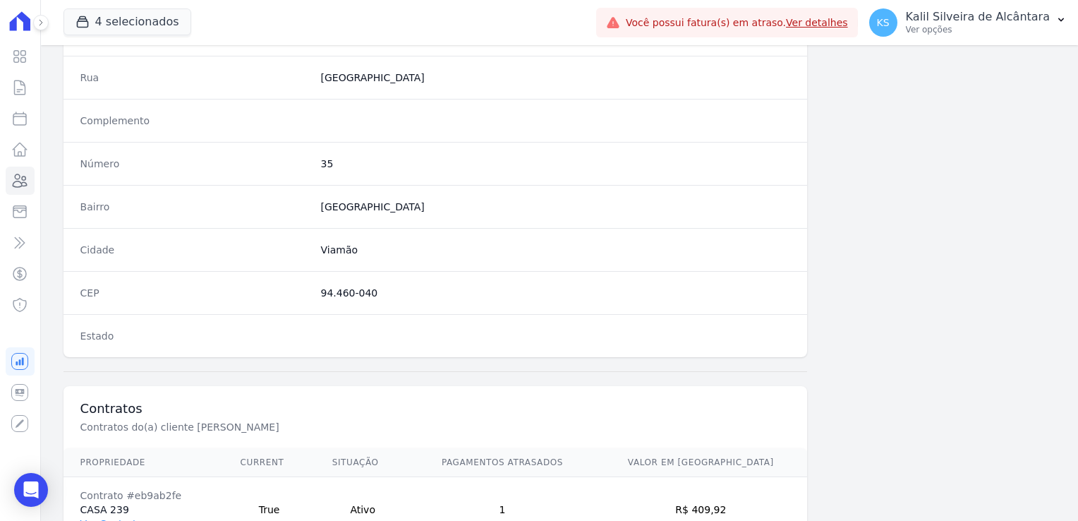
scroll to position [794, 0]
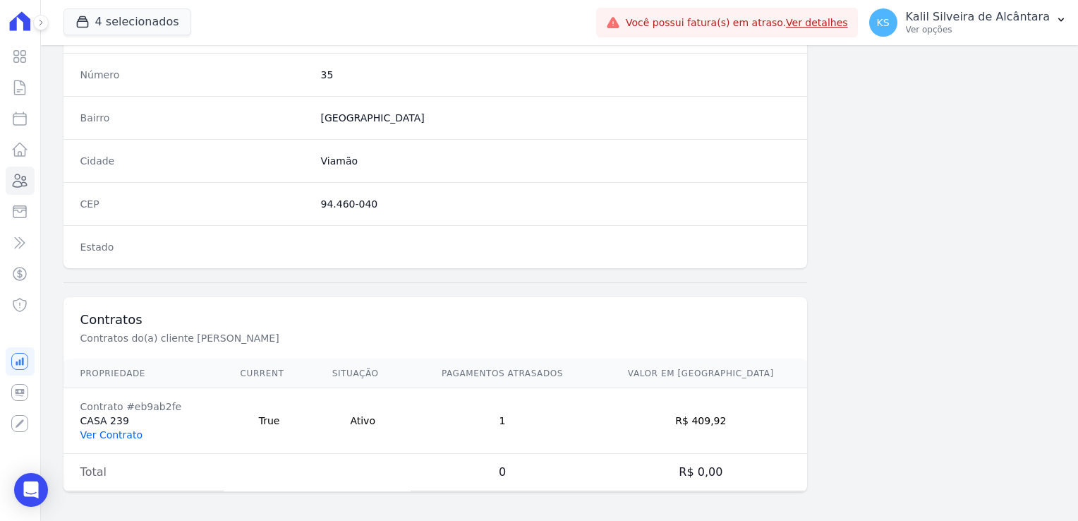
click at [107, 430] on link "Ver Contrato" at bounding box center [111, 434] width 62 height 11
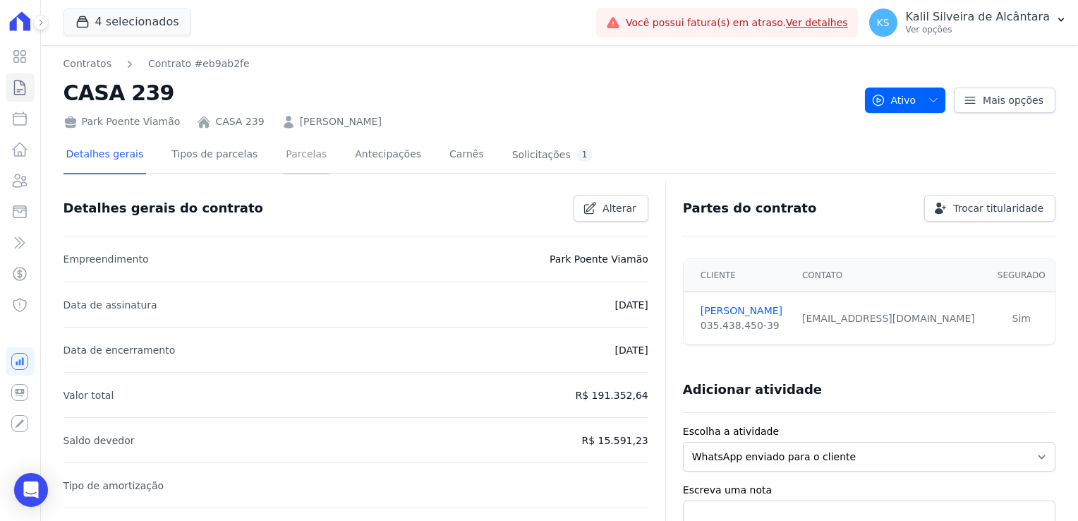
click at [296, 166] on link "Parcelas" at bounding box center [306, 155] width 47 height 37
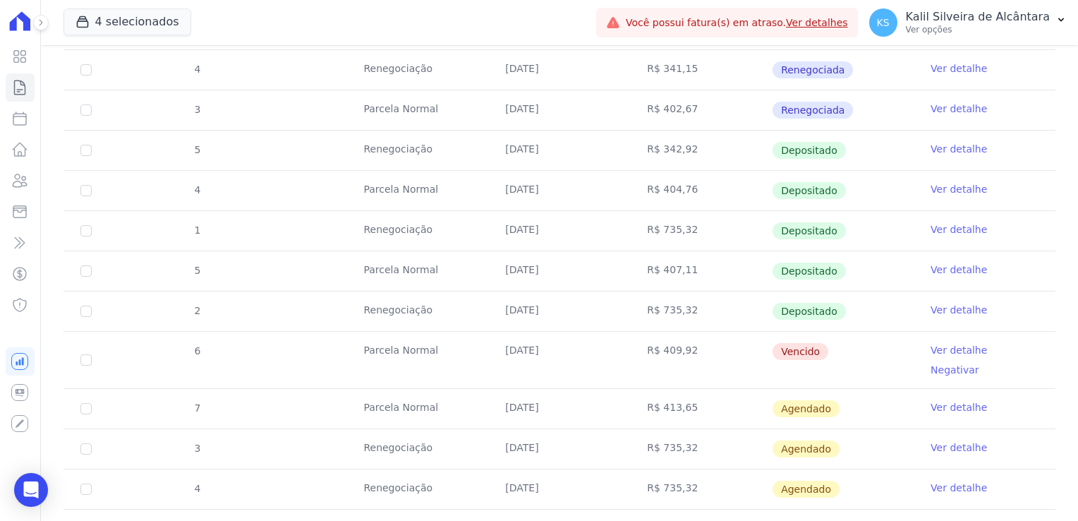
scroll to position [635, 0]
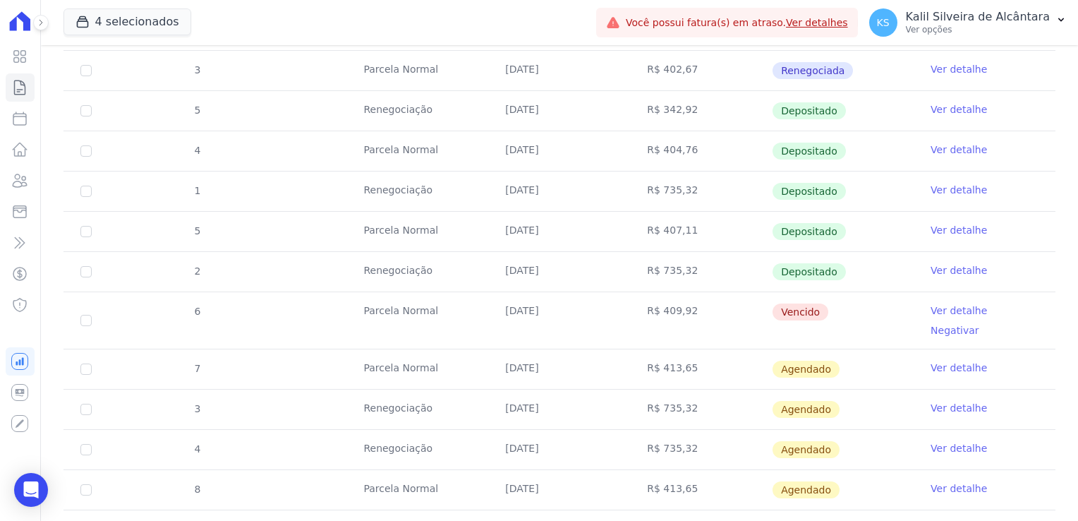
drag, startPoint x: 847, startPoint y: 312, endPoint x: 598, endPoint y: 309, distance: 249.0
click at [598, 309] on tr "6 Parcela Normal 25/08/2025 R$ 409,92 Vencido Ver detalhe Negativar" at bounding box center [559, 319] width 992 height 57
click at [25, 173] on icon at bounding box center [19, 180] width 17 height 17
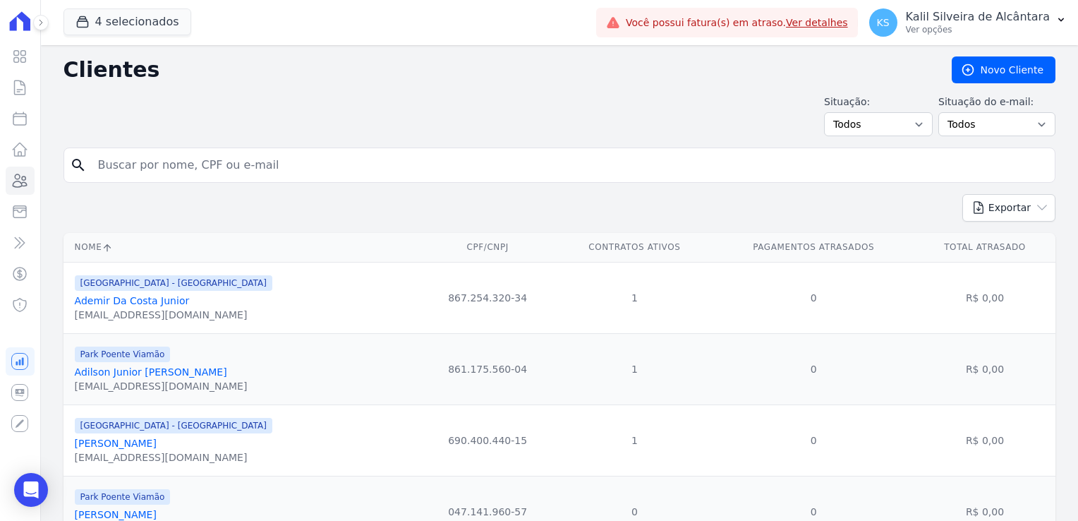
click at [133, 171] on input "search" at bounding box center [569, 165] width 959 height 28
type input "leandro"
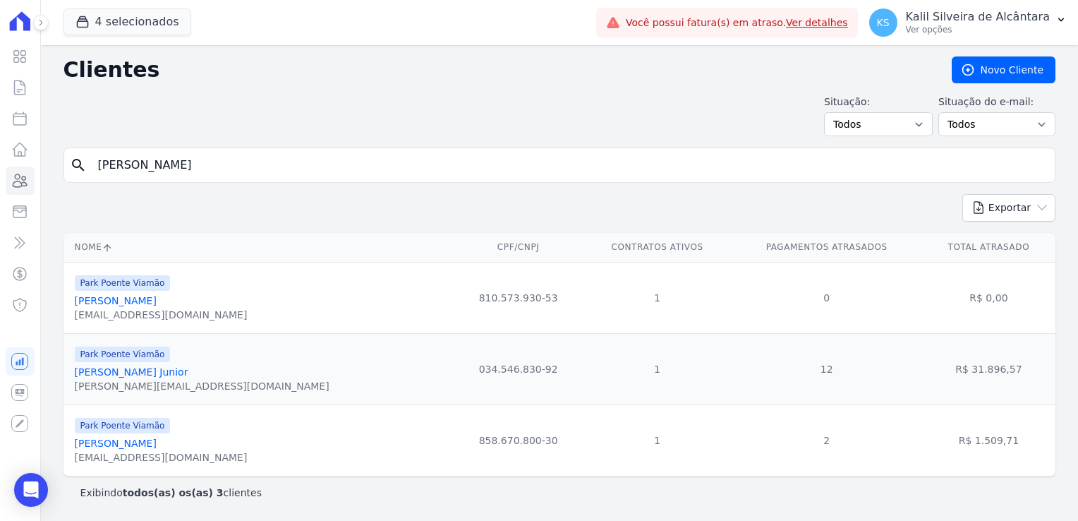
click at [152, 449] on link "[PERSON_NAME]" at bounding box center [116, 442] width 82 height 11
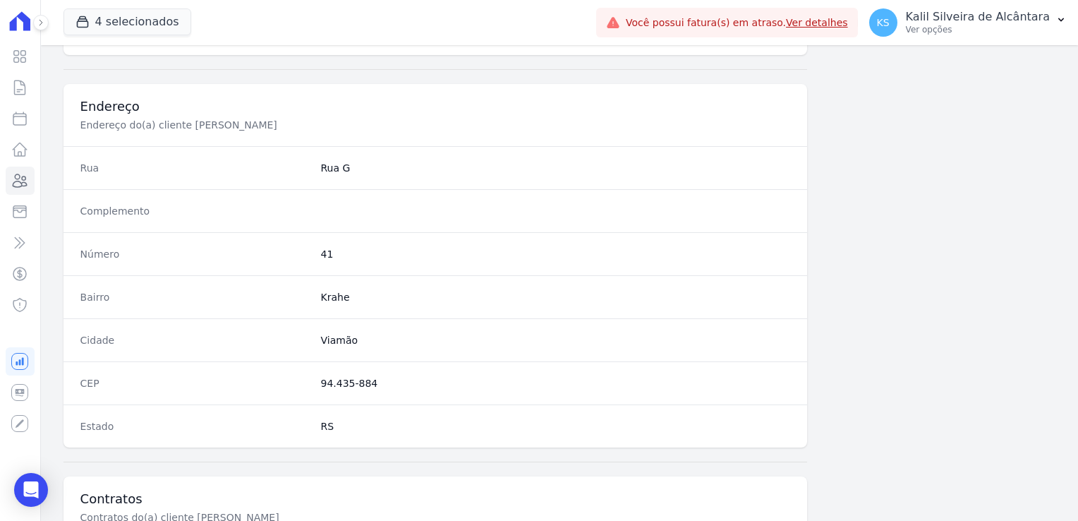
scroll to position [794, 0]
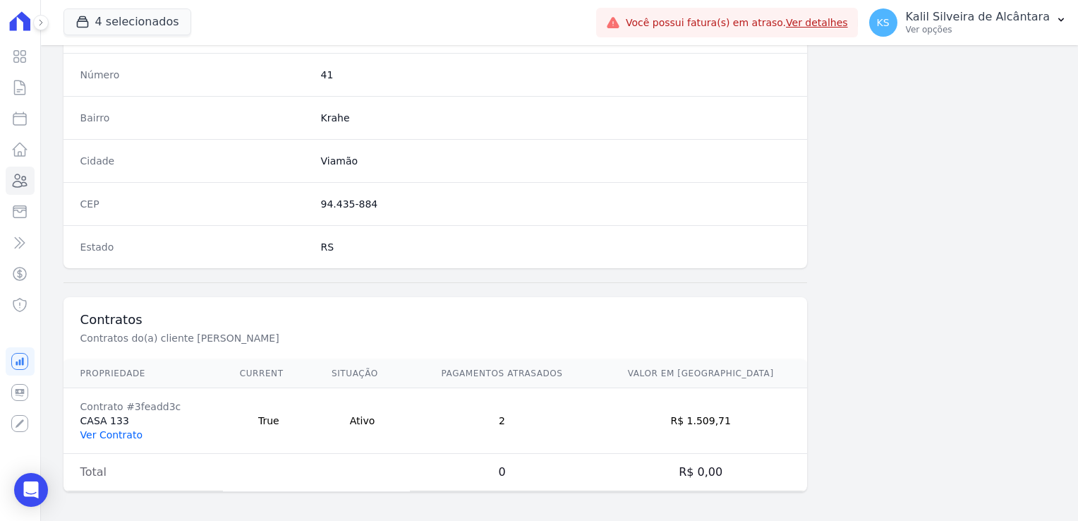
click at [123, 430] on link "Ver Contrato" at bounding box center [111, 434] width 62 height 11
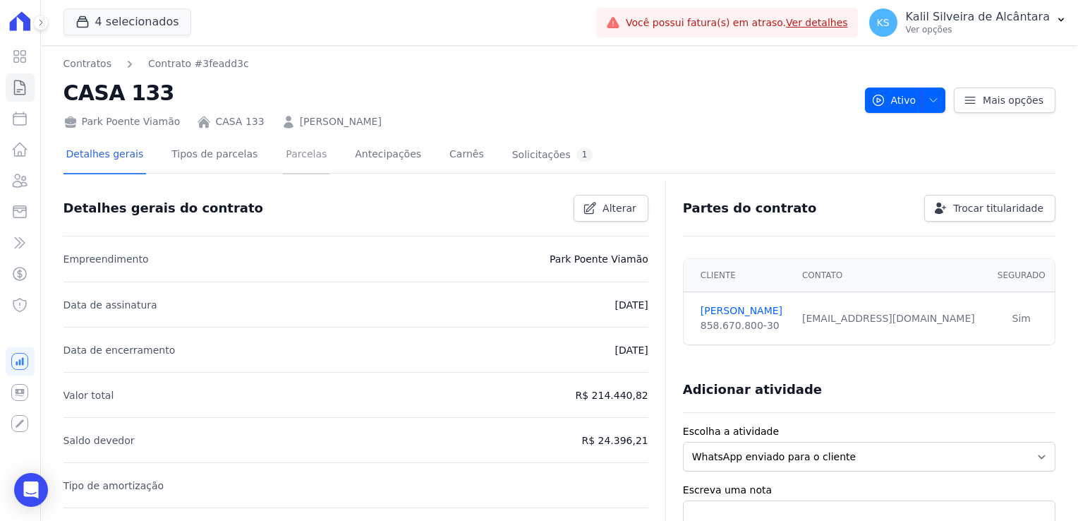
click at [295, 159] on link "Parcelas" at bounding box center [306, 155] width 47 height 37
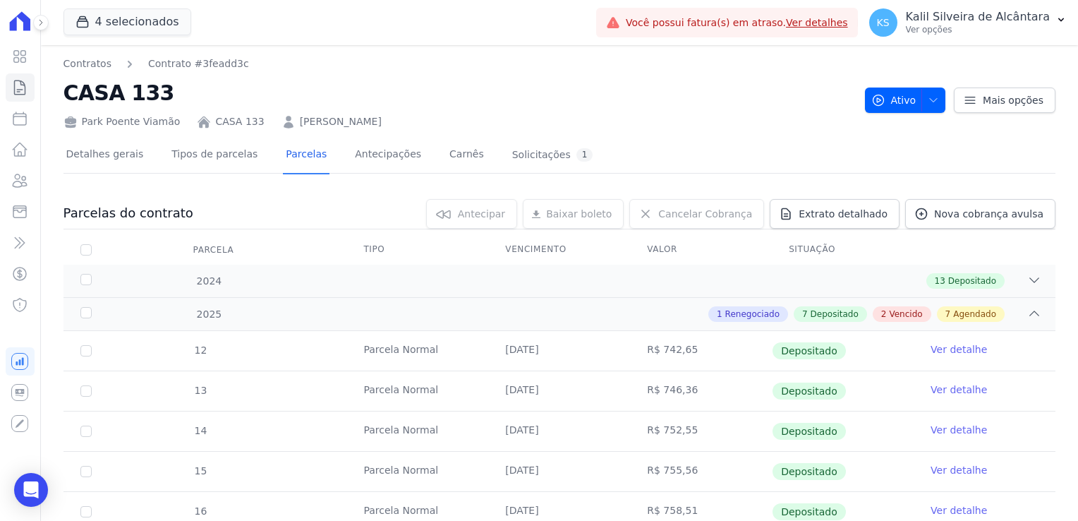
click at [382, 125] on link "LEANDRO OLIVEIRA PADILHA" at bounding box center [341, 121] width 82 height 15
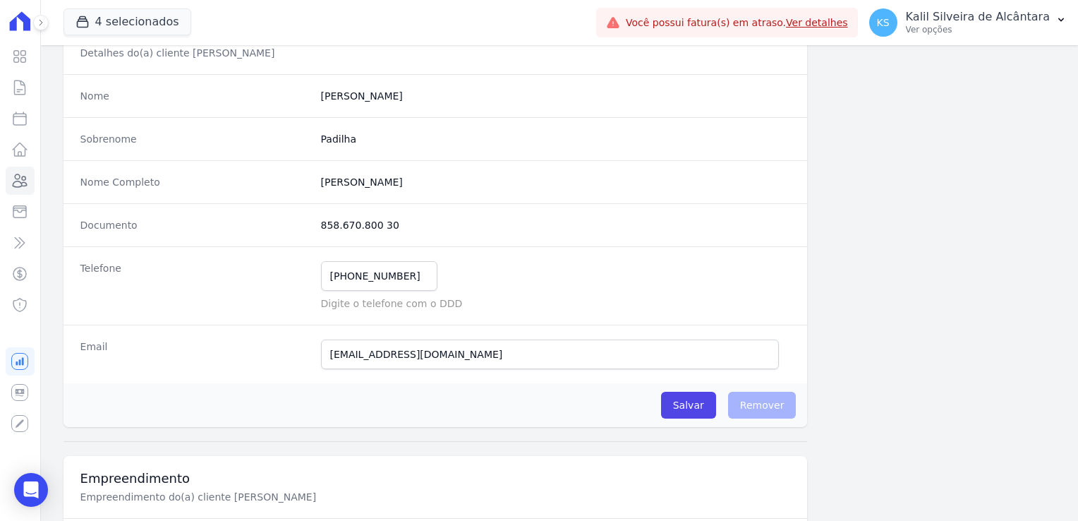
scroll to position [212, 0]
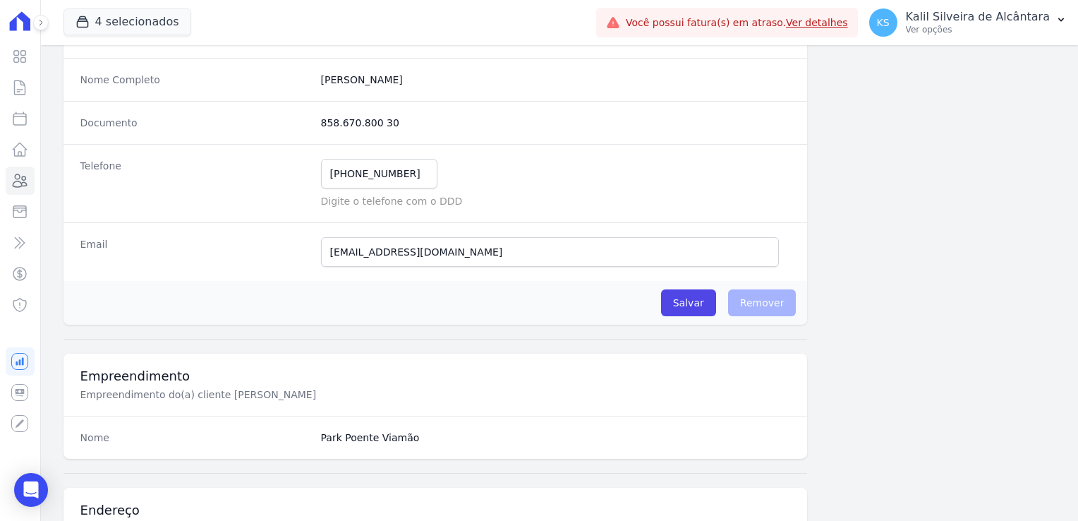
drag, startPoint x: 387, startPoint y: 126, endPoint x: 289, endPoint y: 122, distance: 98.1
click at [289, 122] on div "Documento 858.670.800 30" at bounding box center [435, 122] width 744 height 43
copy div "858.670.800 30"
drag, startPoint x: 412, startPoint y: 167, endPoint x: 282, endPoint y: 168, distance: 129.8
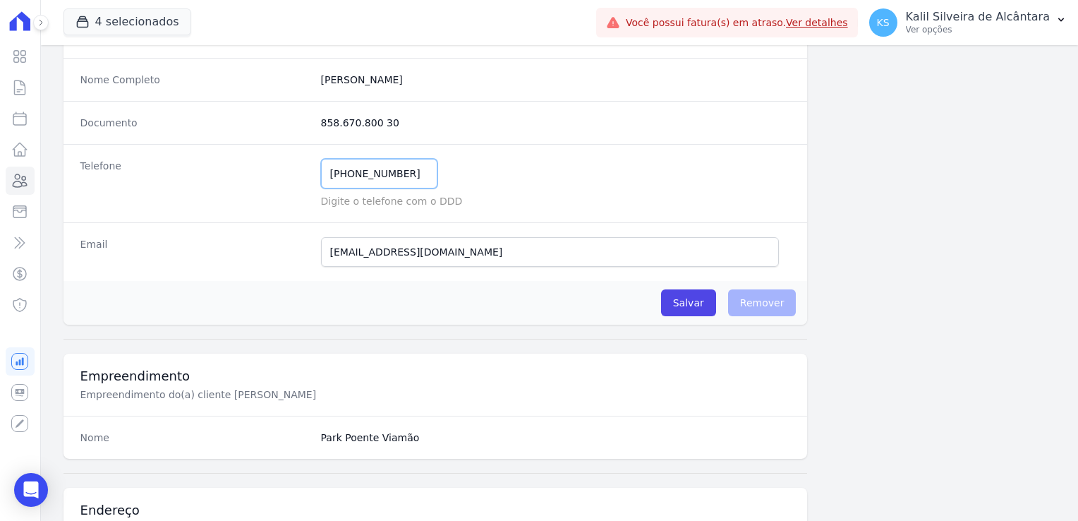
click at [282, 168] on div "Telefone (51) 99585-2360 Mensagem de SMS ainda não enviada.. Mensagem de Whatsa…" at bounding box center [435, 183] width 744 height 78
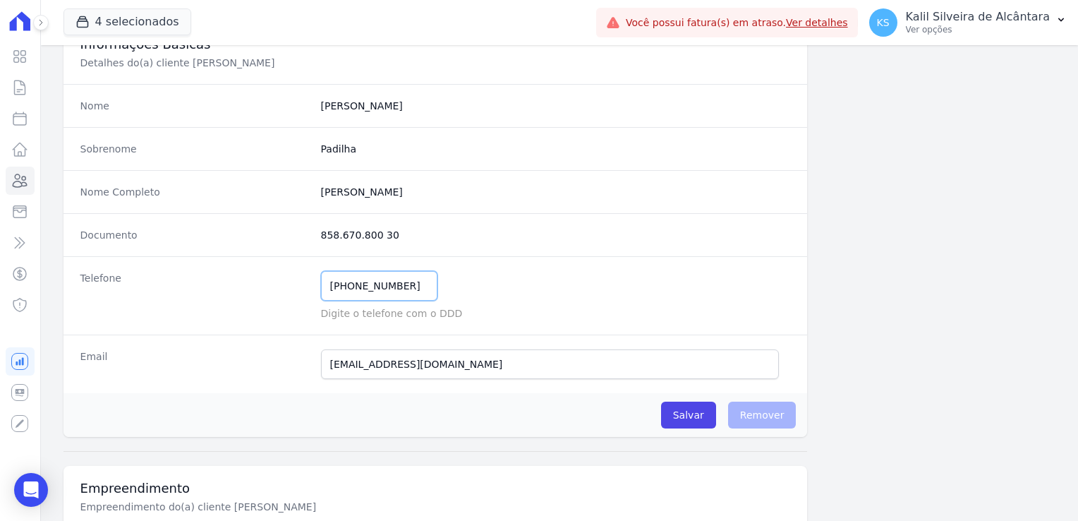
scroll to position [71, 0]
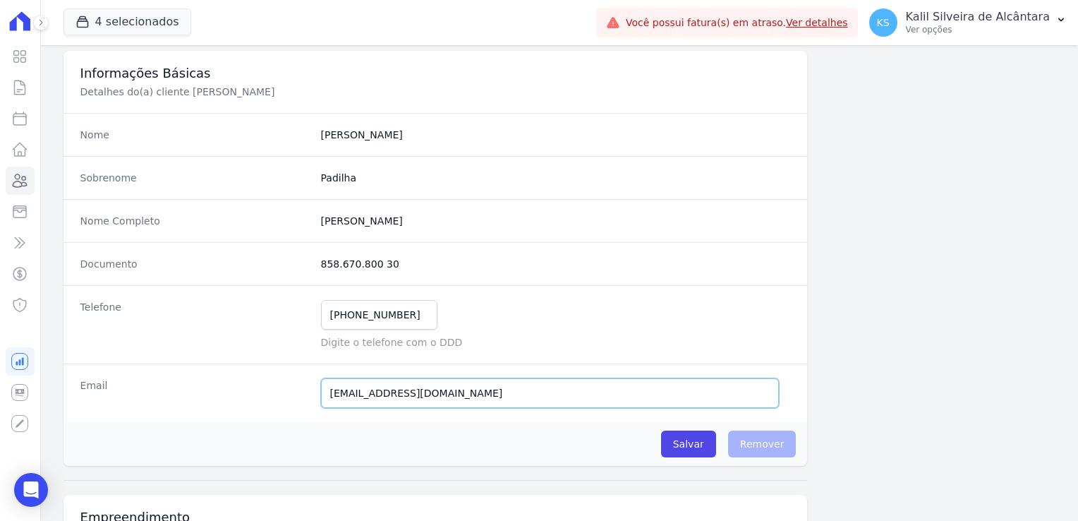
click at [487, 389] on input "[EMAIL_ADDRESS][DOMAIN_NAME]" at bounding box center [550, 393] width 458 height 30
drag, startPoint x: 487, startPoint y: 389, endPoint x: 292, endPoint y: 394, distance: 195.4
click at [292, 394] on div "Email leandrinho_padilha@hotmail.com Email confirmado." at bounding box center [435, 392] width 744 height 59
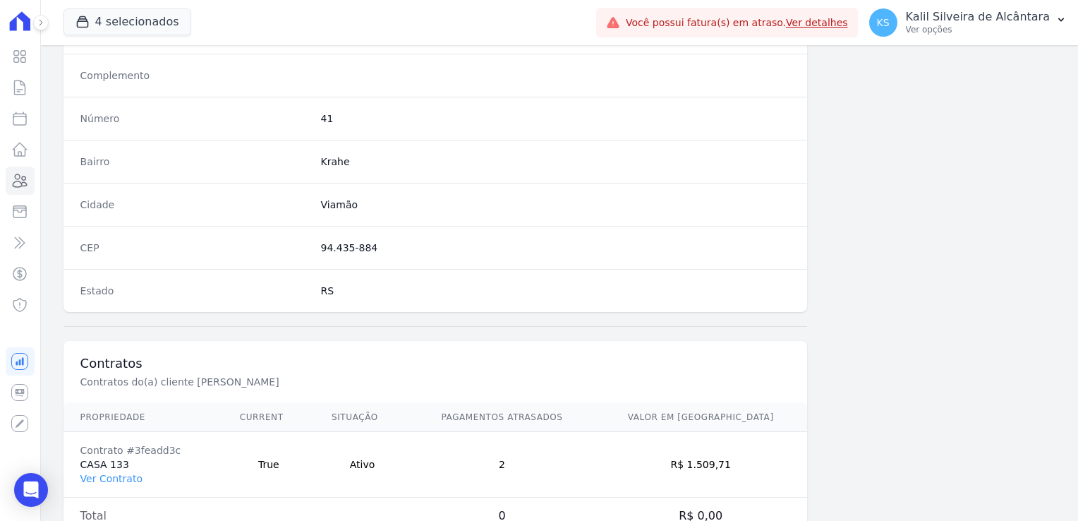
scroll to position [776, 0]
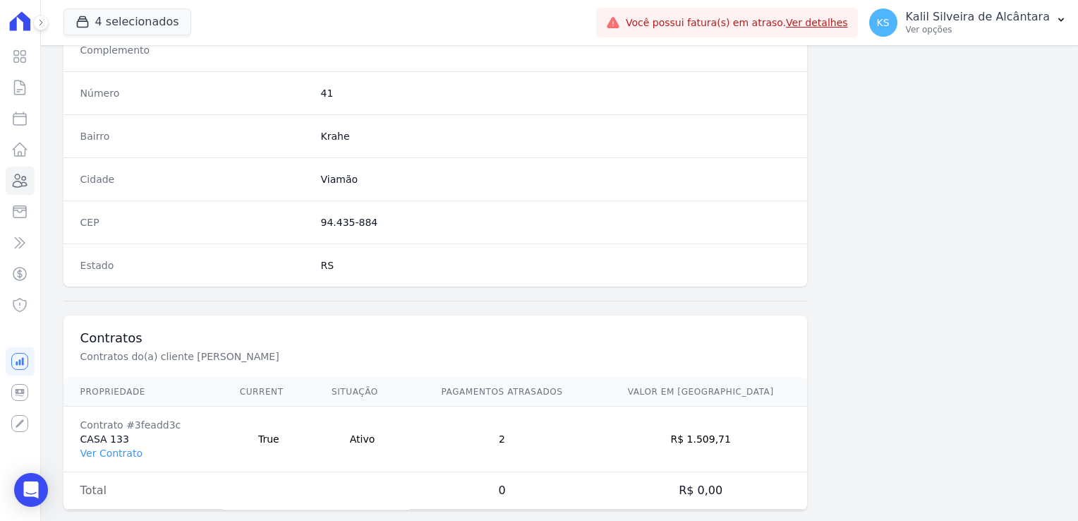
drag, startPoint x: 383, startPoint y: 219, endPoint x: 265, endPoint y: 221, distance: 117.8
click at [265, 221] on div "CEP 94.435-884" at bounding box center [435, 221] width 744 height 43
copy div "94.435-884"
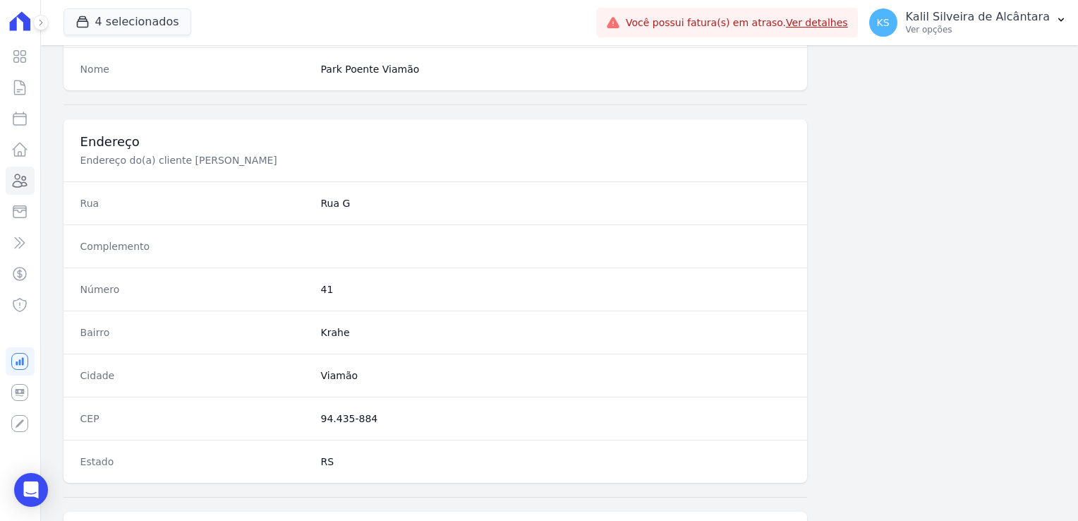
scroll to position [564, 0]
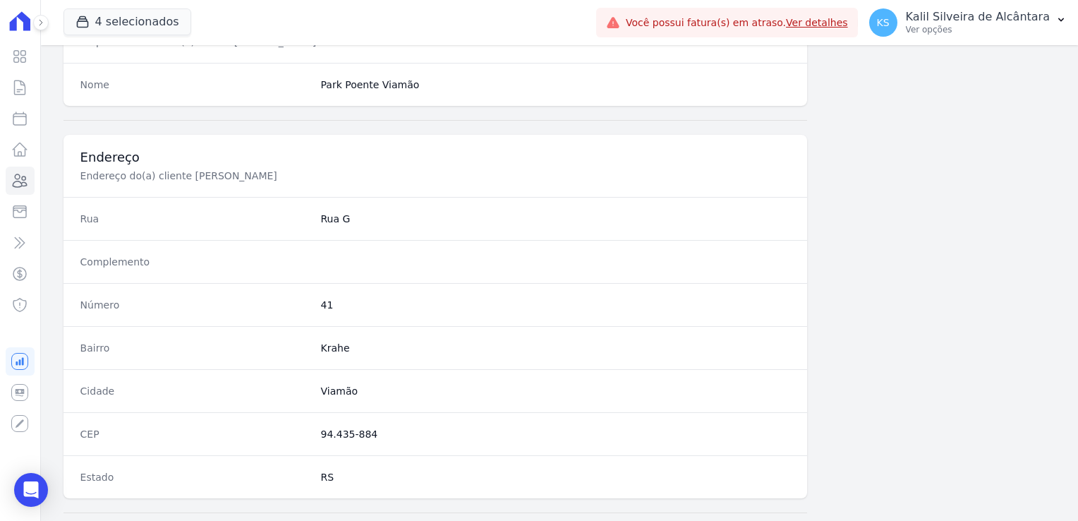
click at [321, 300] on dd "41" at bounding box center [556, 305] width 470 height 14
copy dd "41"
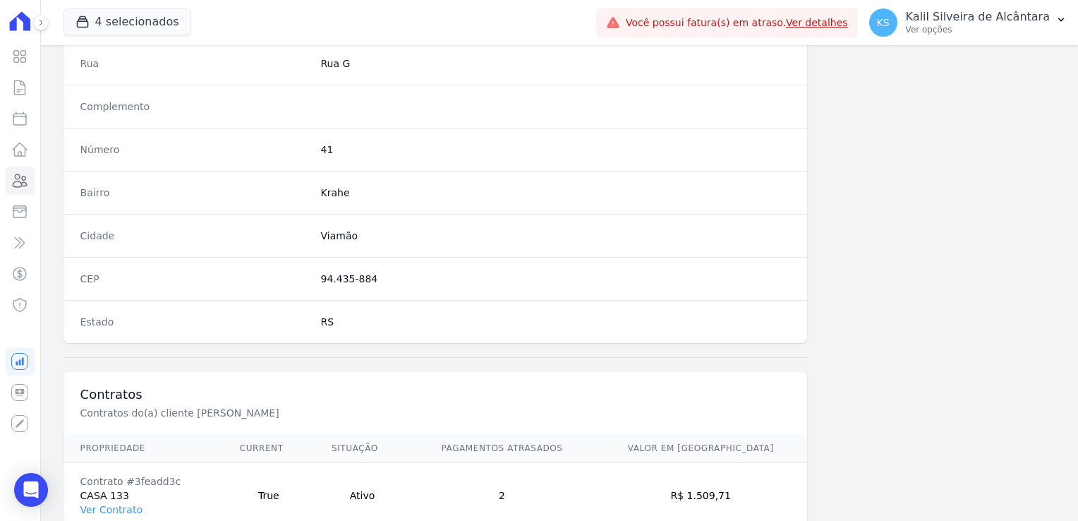
scroll to position [794, 0]
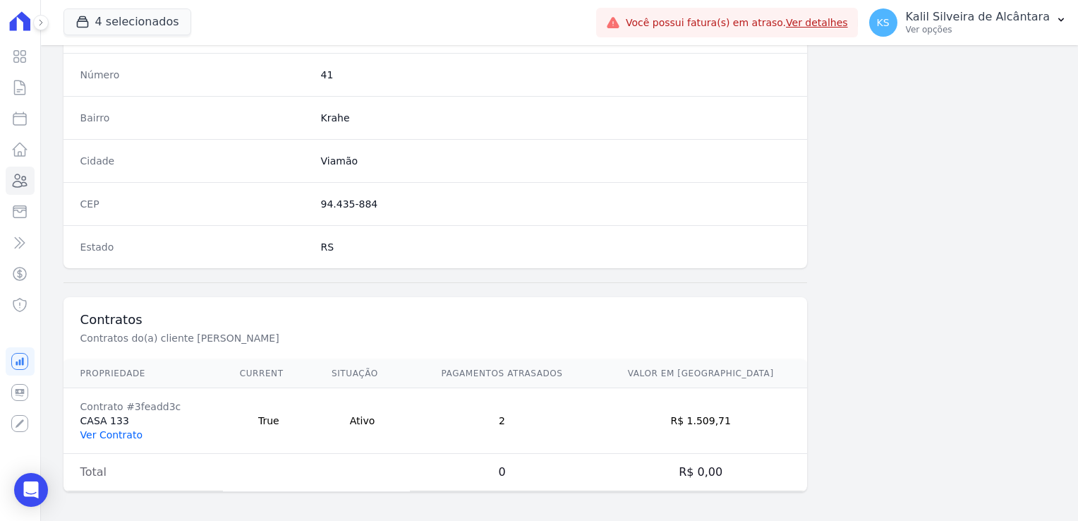
click at [120, 433] on link "Ver Contrato" at bounding box center [111, 434] width 62 height 11
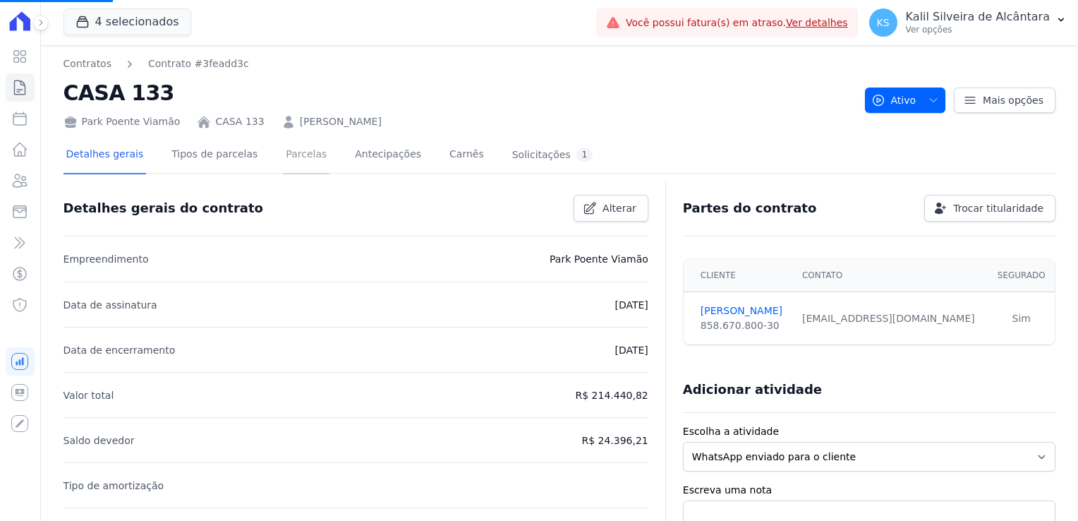
click at [283, 162] on link "Parcelas" at bounding box center [306, 155] width 47 height 37
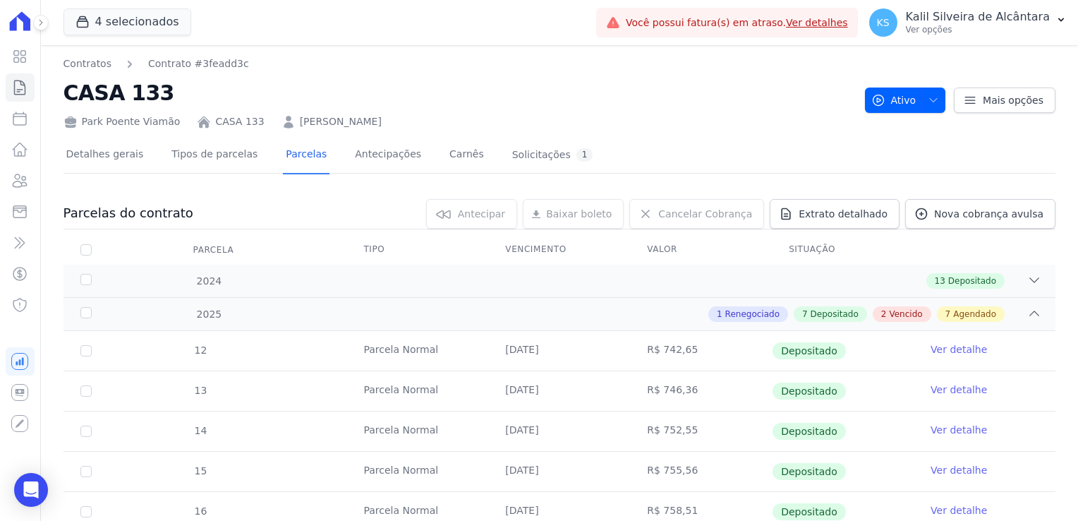
click at [362, 128] on link "LEANDRO OLIVEIRA PADILHA" at bounding box center [341, 121] width 82 height 15
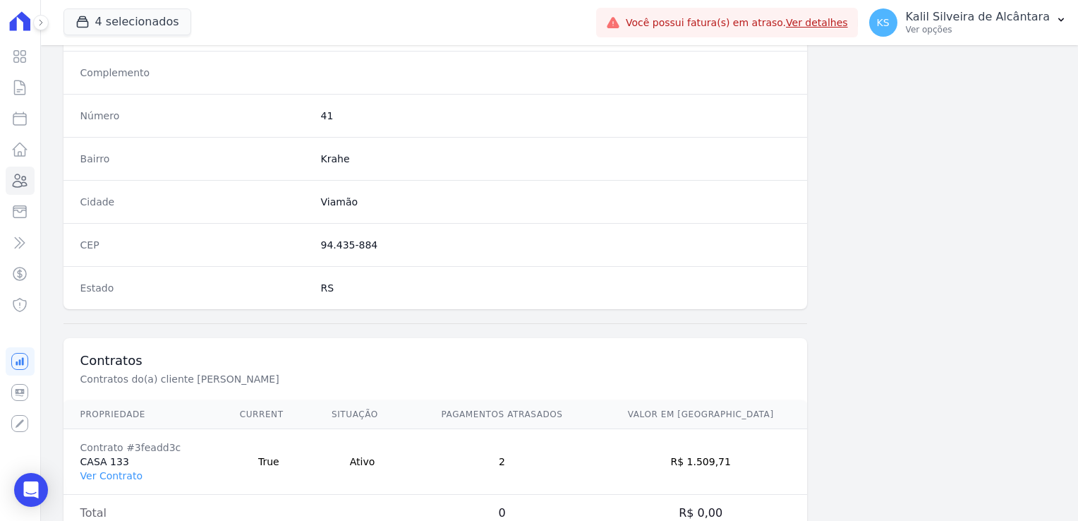
scroll to position [794, 0]
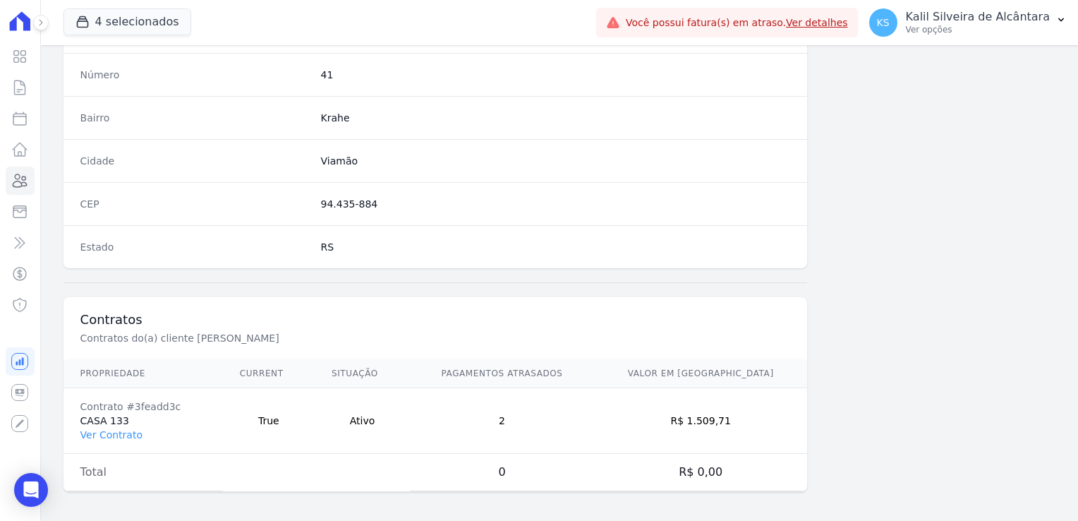
drag, startPoint x: 709, startPoint y: 413, endPoint x: 753, endPoint y: 417, distance: 44.6
click at [753, 417] on td "R$ 1.509,71" at bounding box center [700, 421] width 213 height 66
copy td "1.509,71"
drag, startPoint x: 154, startPoint y: 389, endPoint x: 157, endPoint y: 396, distance: 7.4
click at [155, 393] on td "Contrato #3feadd3c CASA 133 Ver Contrato" at bounding box center [142, 421] width 159 height 66
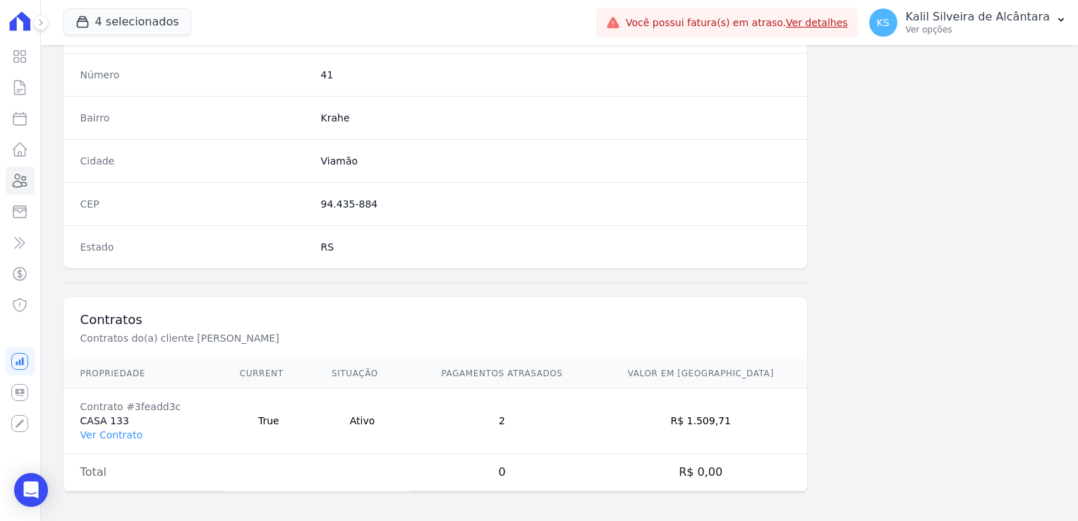
drag, startPoint x: 176, startPoint y: 410, endPoint x: 124, endPoint y: 403, distance: 52.0
click at [124, 403] on td "Contrato #3feadd3c CASA 133 Ver Contrato" at bounding box center [142, 421] width 159 height 66
click at [124, 403] on div "Contrato #3feadd3c" at bounding box center [143, 406] width 126 height 14
click at [122, 403] on div "Contrato #3feadd3c" at bounding box center [143, 406] width 126 height 14
click at [121, 403] on div "Contrato #3feadd3c" at bounding box center [143, 406] width 126 height 14
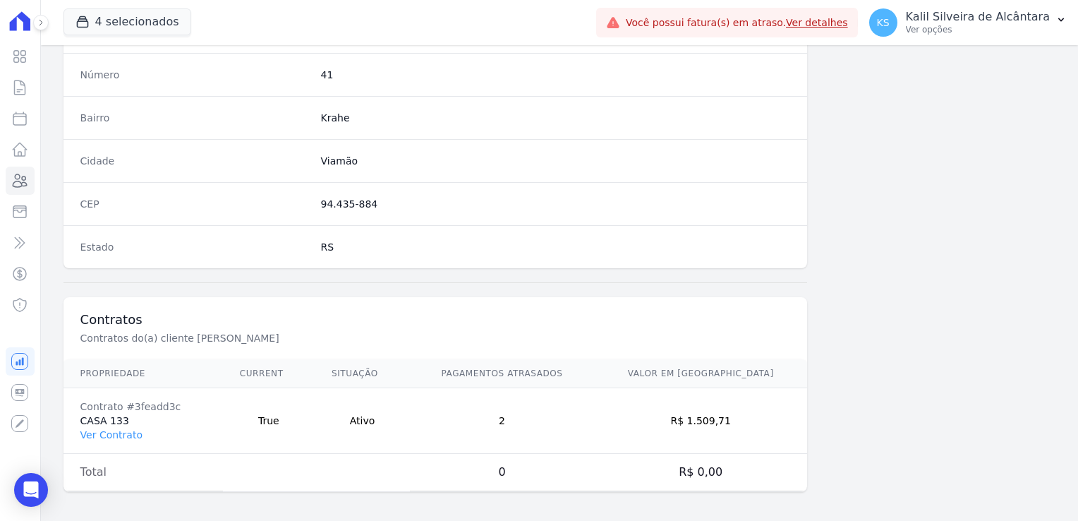
click at [126, 403] on div "Contrato #3feadd3c" at bounding box center [143, 406] width 126 height 14
click at [172, 408] on td "Contrato #3feadd3c CASA 133 Ver Contrato" at bounding box center [142, 421] width 159 height 66
drag, startPoint x: 172, startPoint y: 407, endPoint x: 121, endPoint y: 396, distance: 51.9
click at [121, 399] on div "Contrato #3feadd3c" at bounding box center [143, 406] width 126 height 14
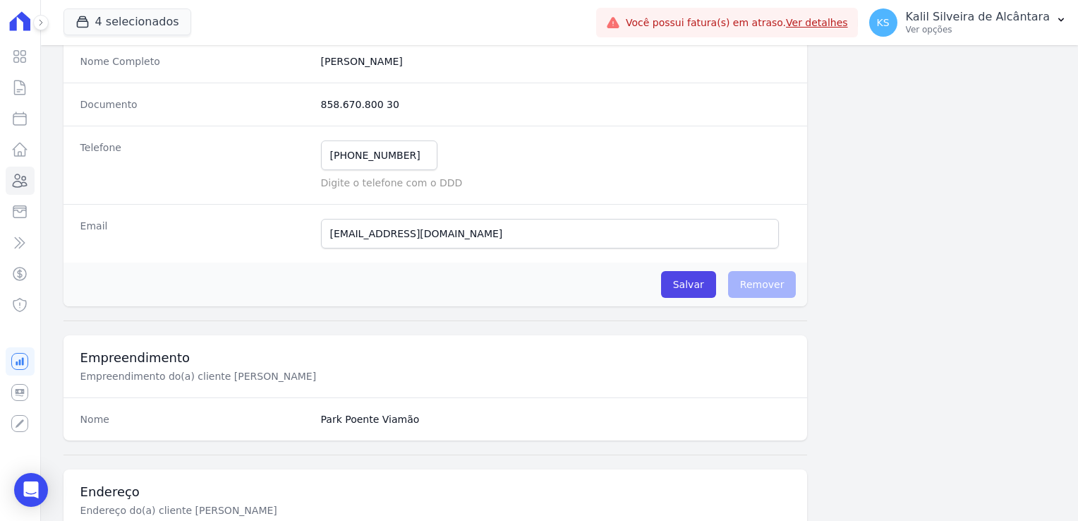
scroll to position [0, 0]
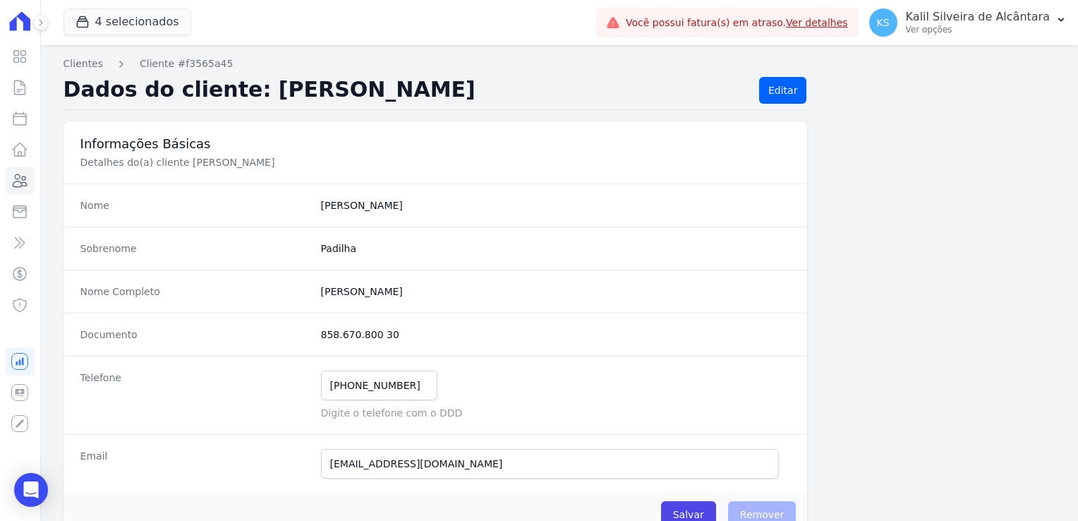
click at [453, 155] on p "Detalhes do(a) cliente [PERSON_NAME]" at bounding box center [317, 162] width 474 height 14
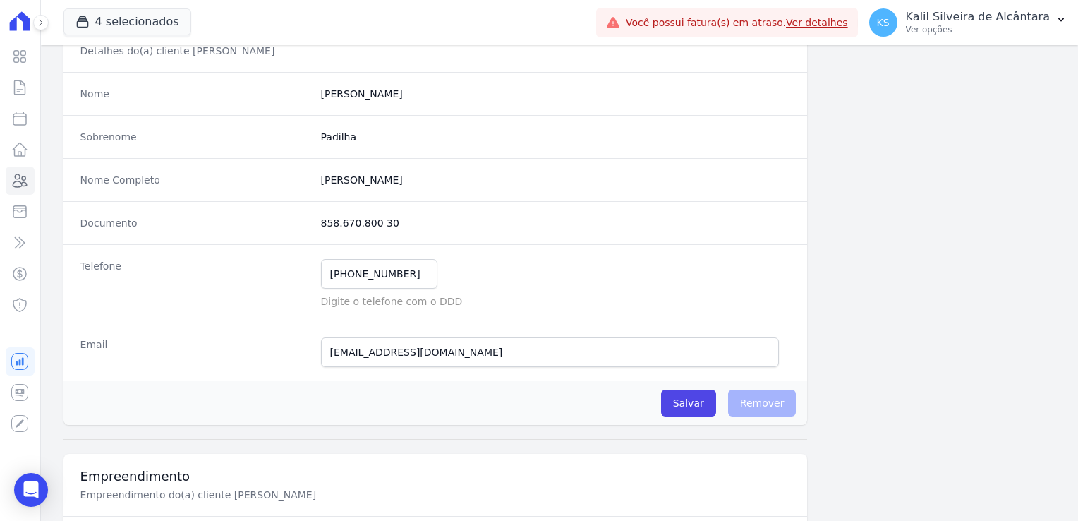
scroll to position [353, 0]
